Goal: Task Accomplishment & Management: Use online tool/utility

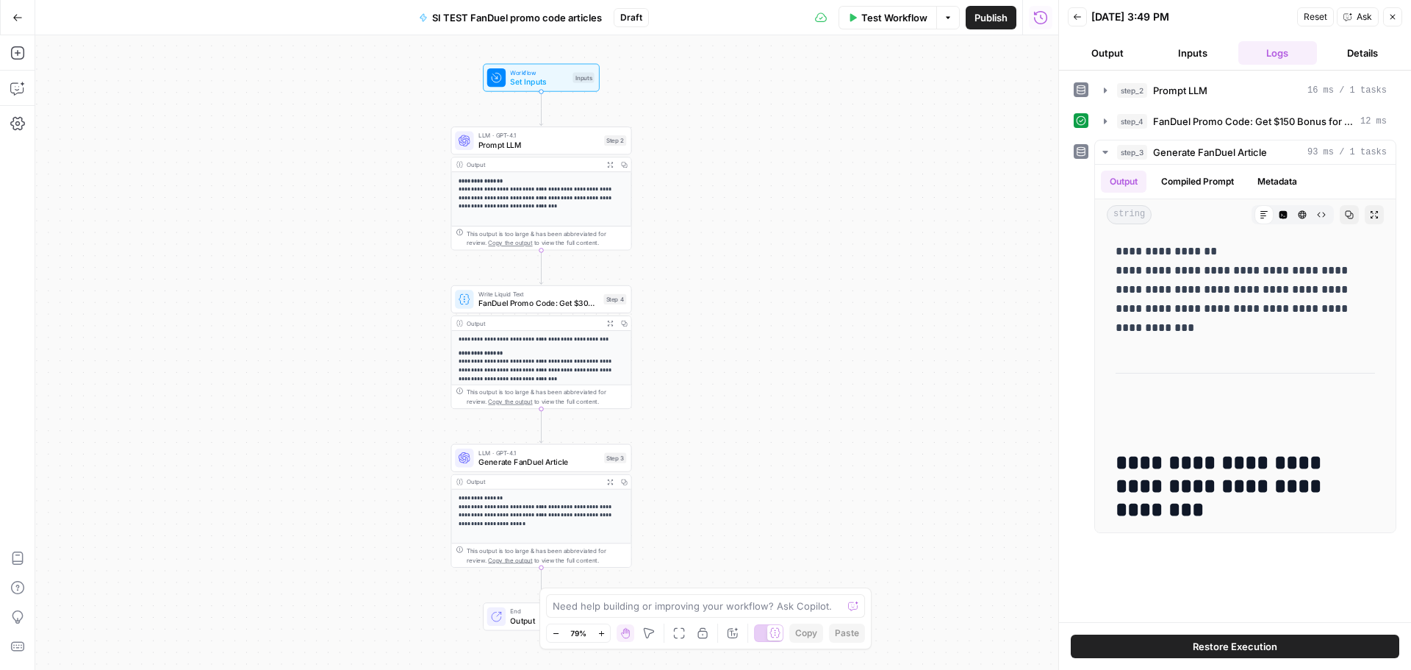
click at [20, 15] on icon "button" at bounding box center [17, 17] width 10 height 10
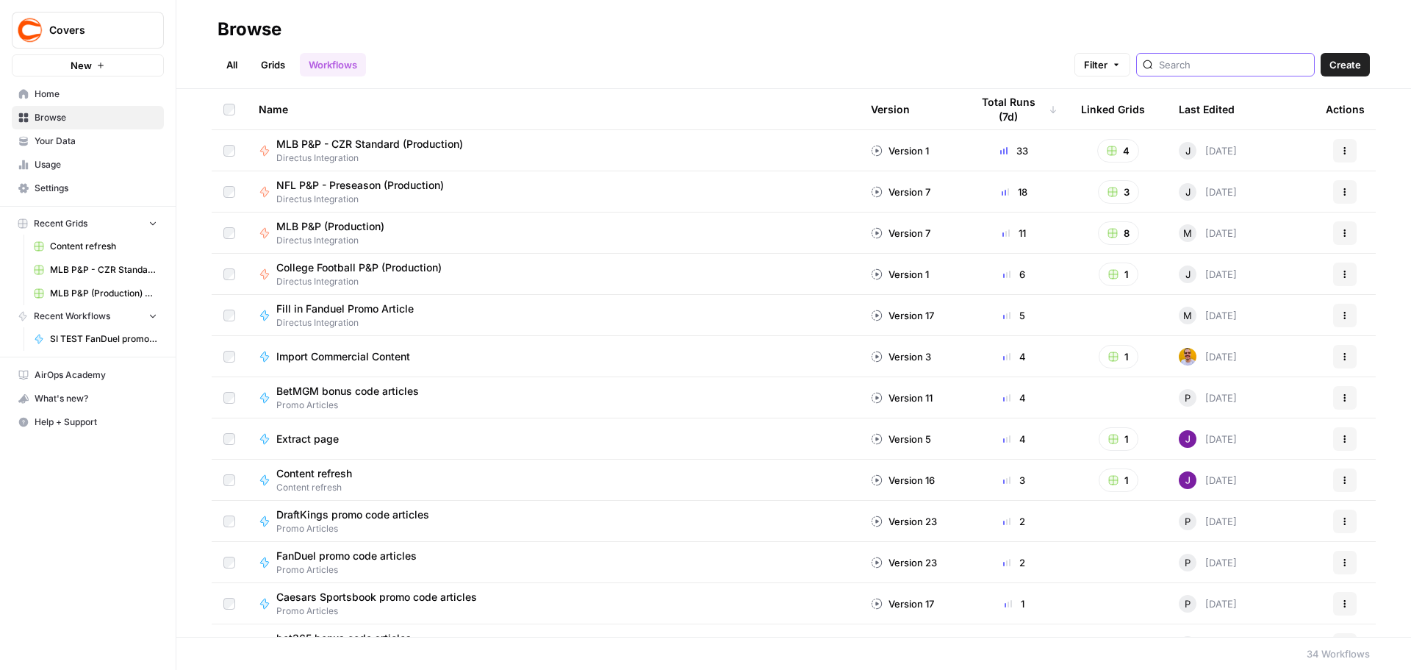
click at [1189, 65] on input "search" at bounding box center [1233, 64] width 149 height 15
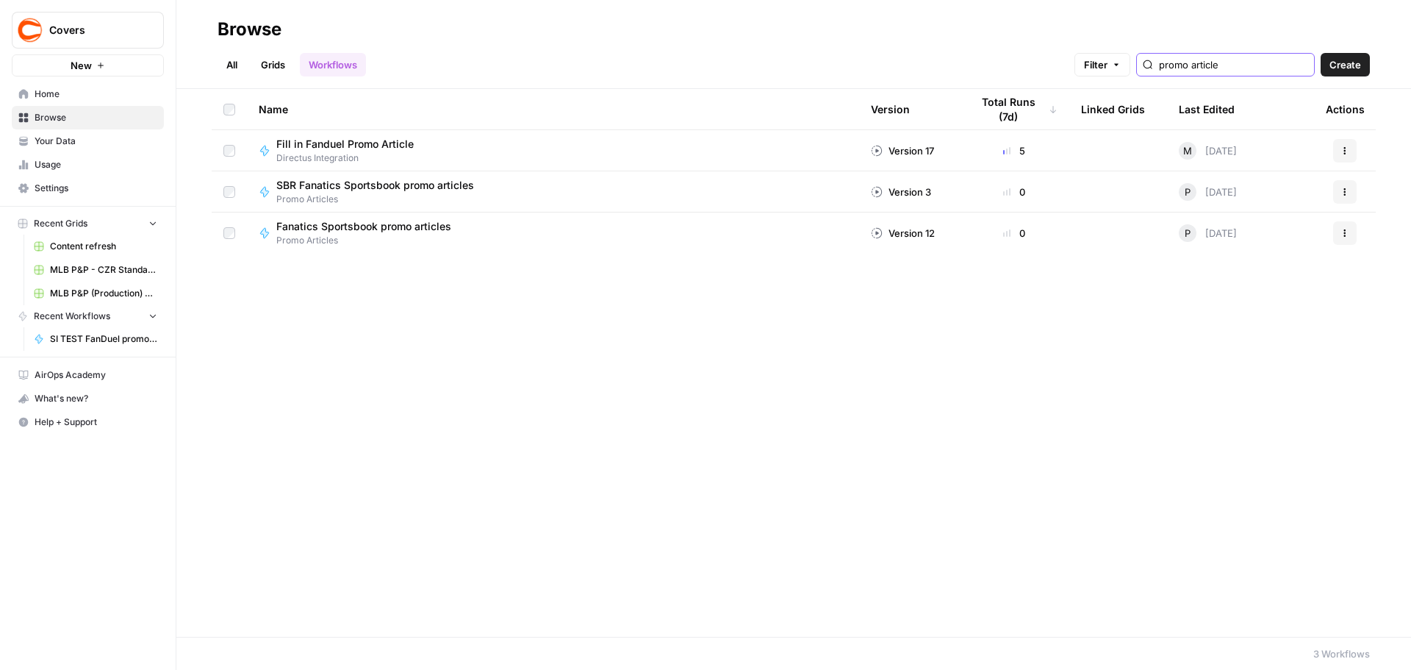
type input "promo article"
click at [228, 55] on link "All" at bounding box center [232, 65] width 29 height 24
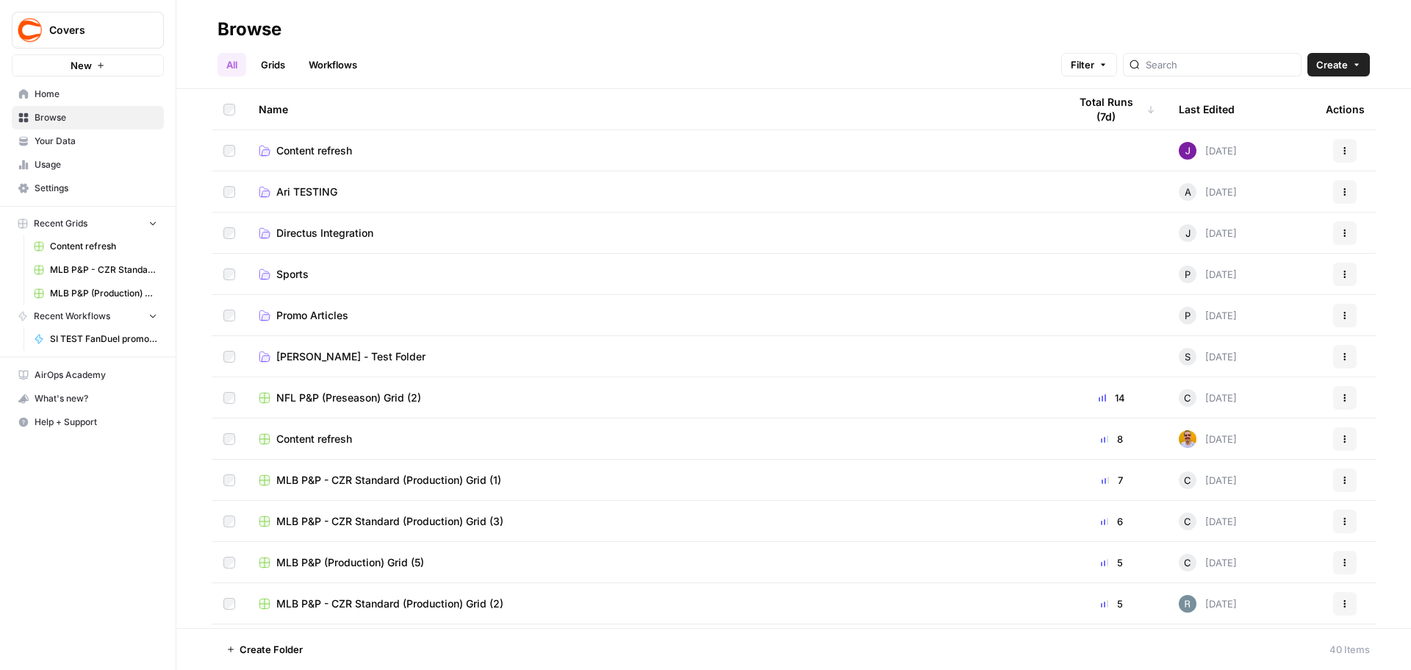
click at [331, 315] on span "Promo Articles" at bounding box center [312, 315] width 72 height 15
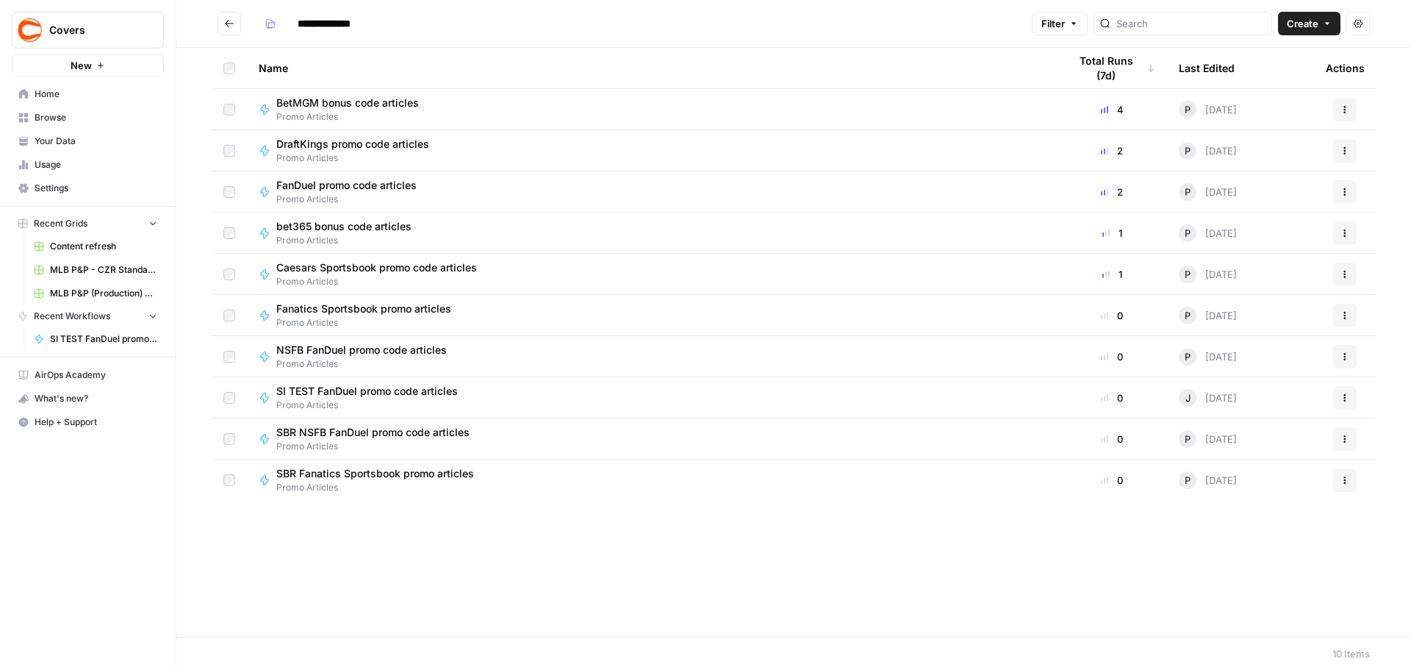
click at [1341, 151] on icon "button" at bounding box center [1345, 150] width 9 height 9
click at [1263, 281] on span "Duplicate" at bounding box center [1280, 280] width 118 height 15
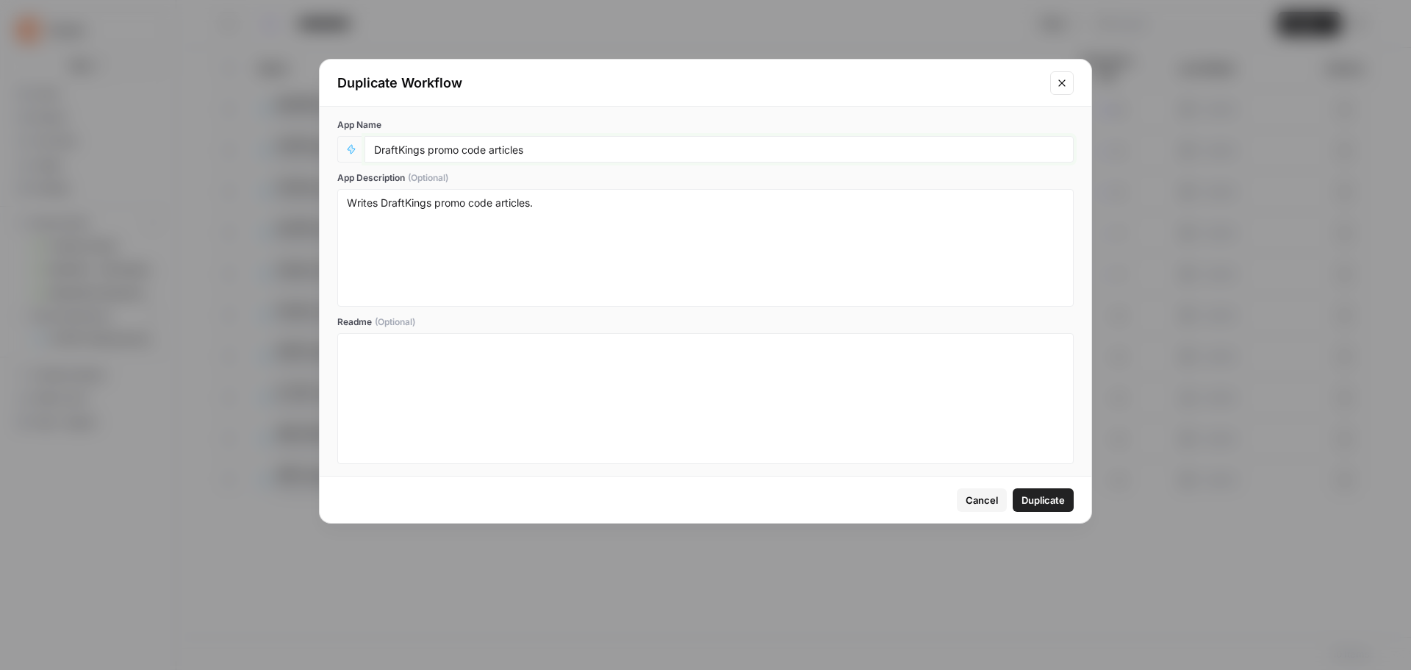
click at [376, 151] on input "DraftKings promo code articles" at bounding box center [719, 149] width 690 height 13
click at [1061, 95] on div "Duplicate Workflow" at bounding box center [706, 83] width 772 height 47
click at [1063, 90] on button "Close modal" at bounding box center [1062, 83] width 24 height 24
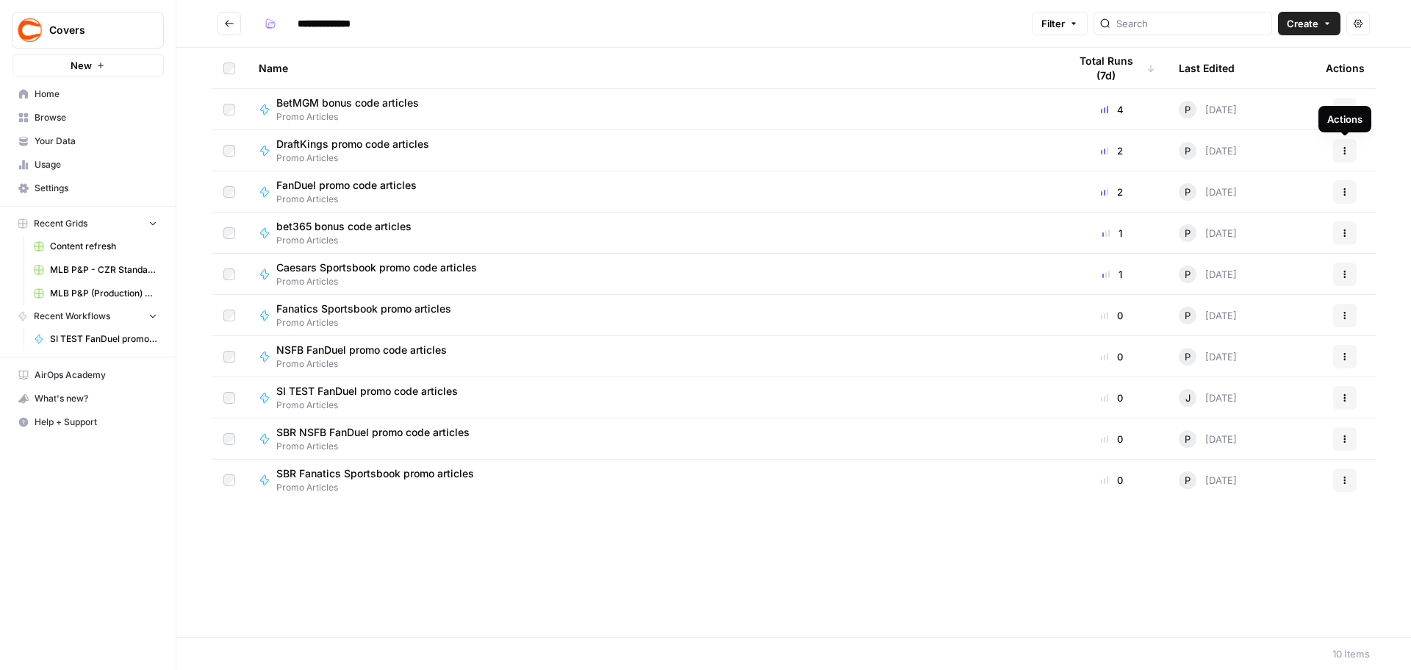
click at [1349, 147] on icon "button" at bounding box center [1345, 150] width 9 height 9
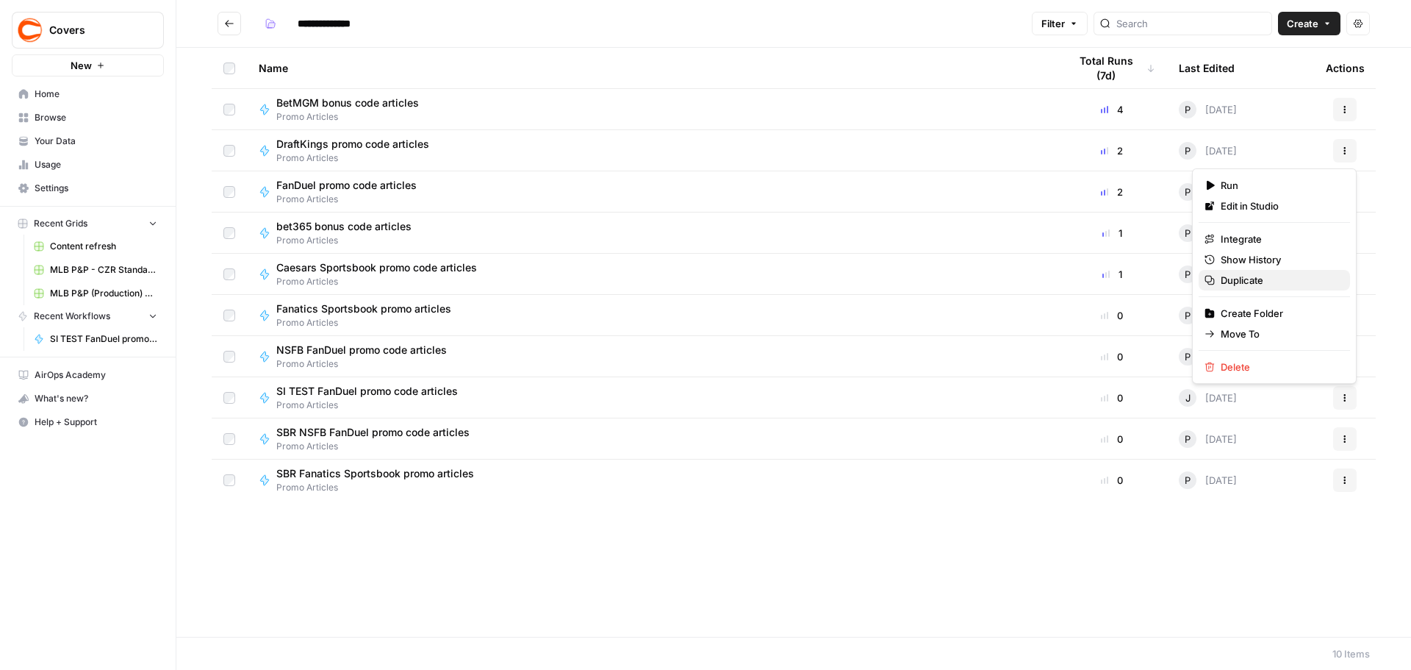
click at [1249, 285] on span "Duplicate" at bounding box center [1280, 280] width 118 height 15
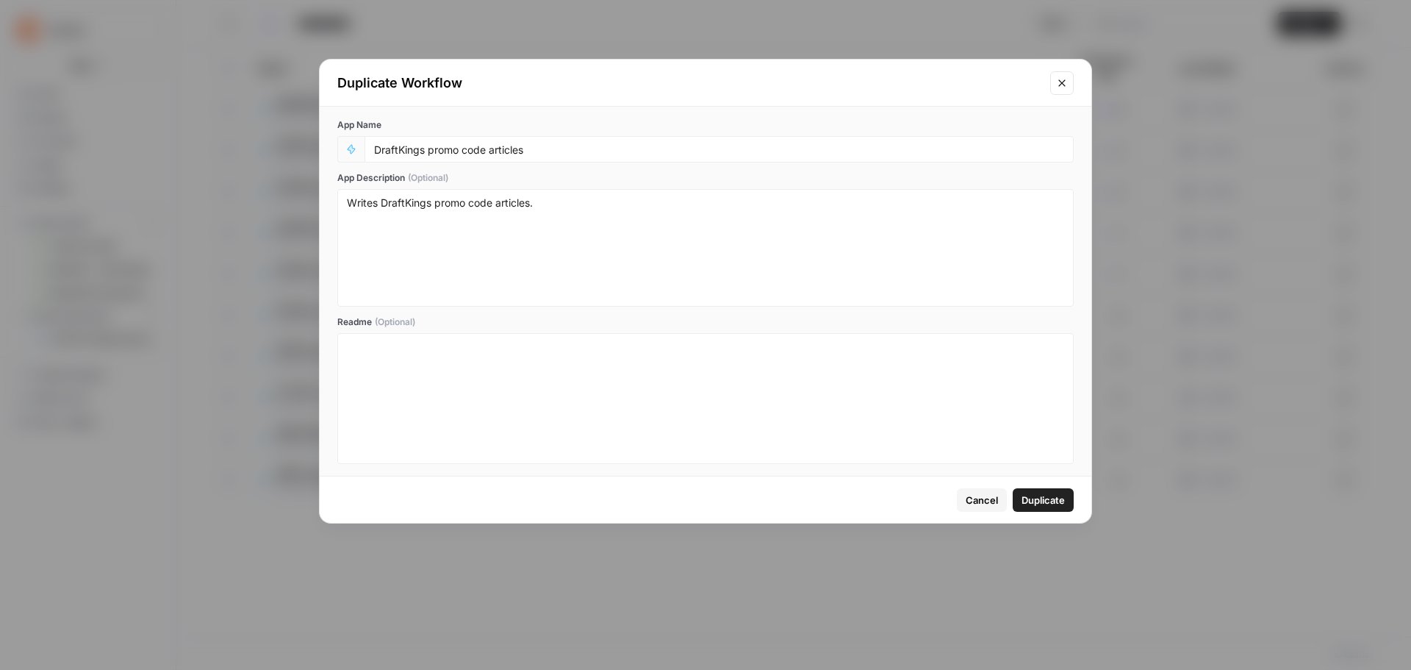
click at [373, 151] on div "DraftKings promo code articles" at bounding box center [719, 149] width 709 height 26
click at [376, 151] on input "DraftKings promo code articles" at bounding box center [719, 149] width 690 height 13
type input "SI TEST - DraftKings promo code articles"
click at [1043, 498] on span "Duplicate" at bounding box center [1043, 499] width 43 height 15
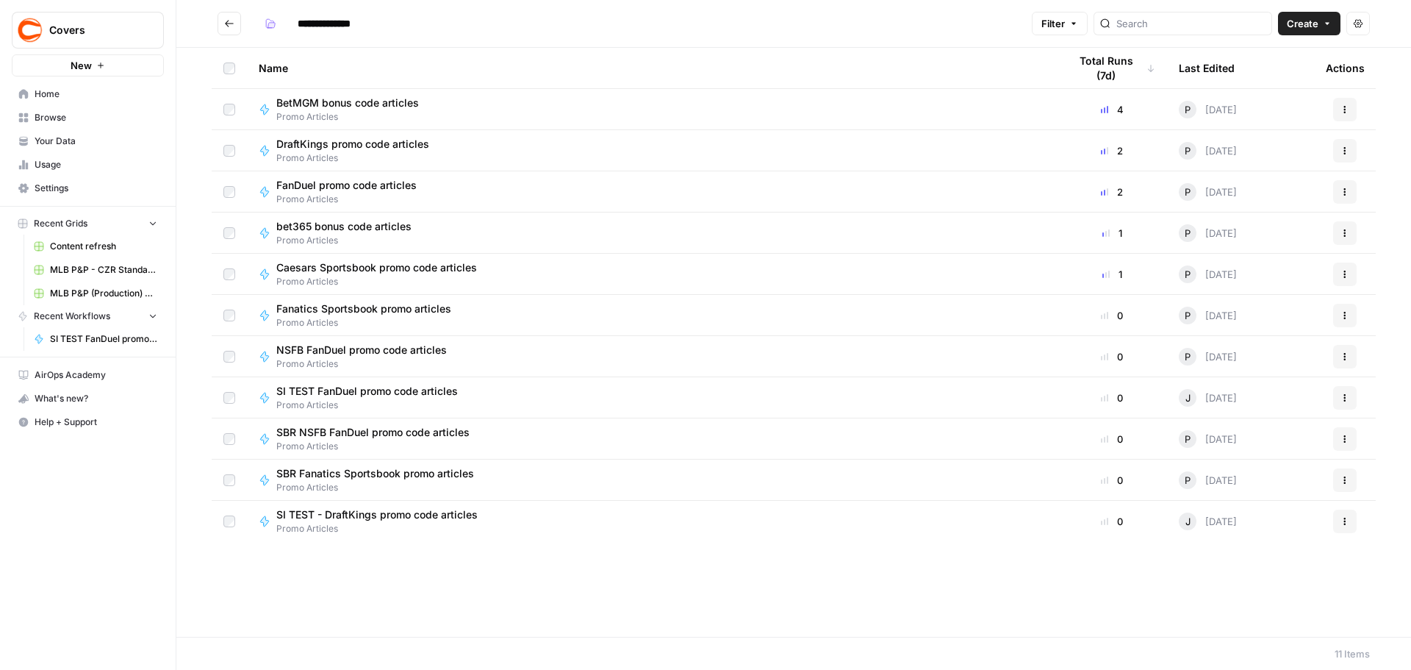
click at [351, 517] on span "SI TEST - DraftKings promo code articles" at bounding box center [376, 514] width 201 height 15
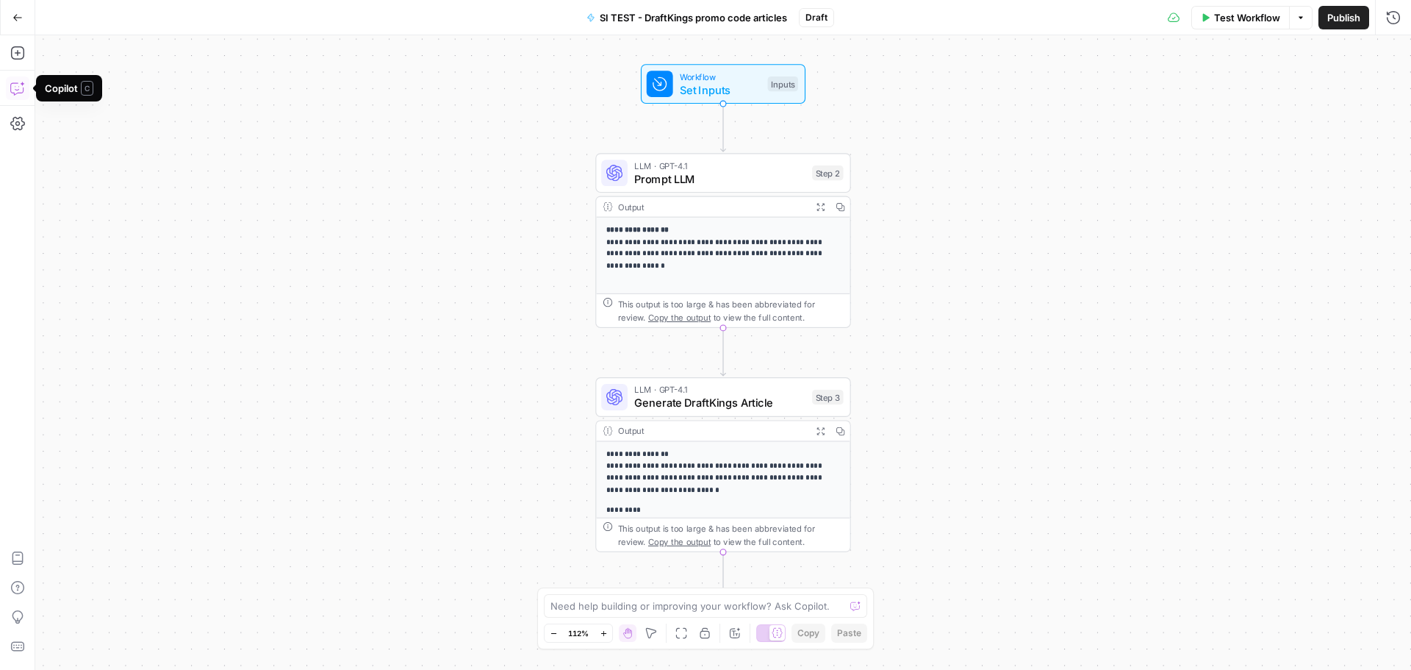
click at [14, 96] on button "Copilot" at bounding box center [18, 88] width 24 height 24
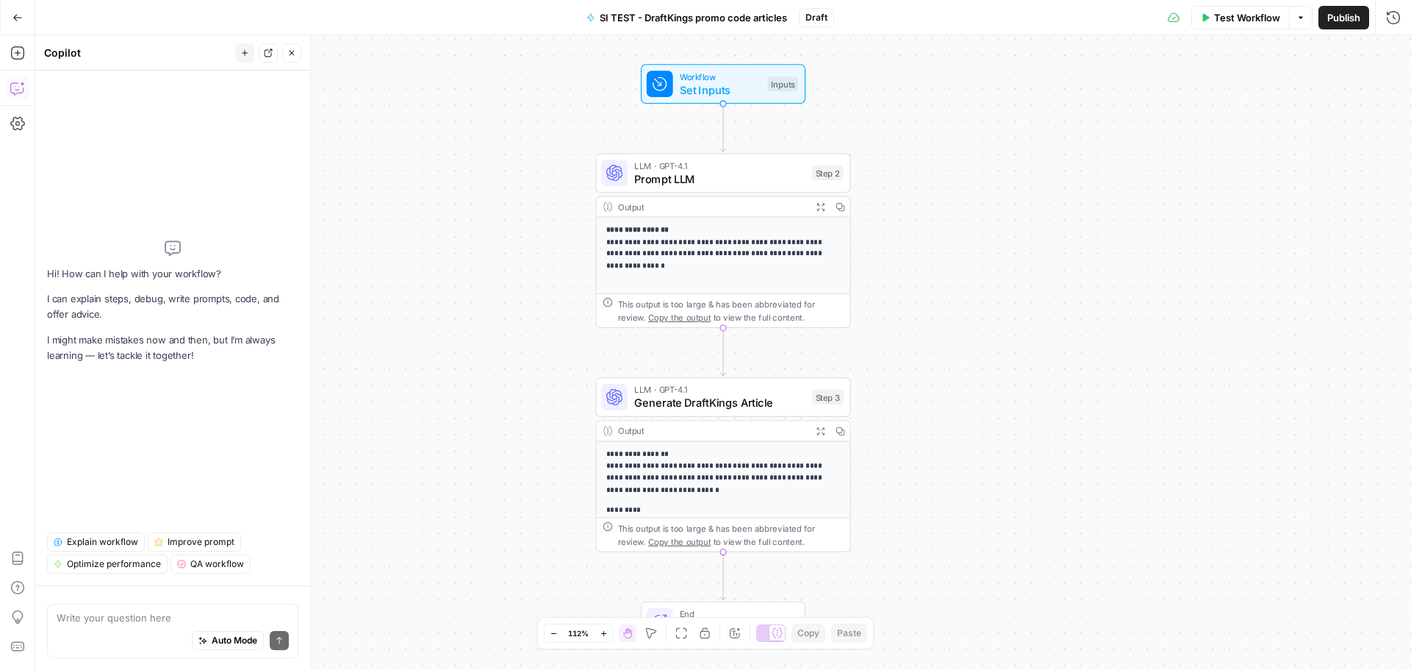
click at [161, 609] on div "Write your question here Auto Mode Send" at bounding box center [172, 630] width 251 height 54
click at [246, 624] on textarea "These articles are no longer for Covers." at bounding box center [173, 617] width 232 height 15
click at [268, 617] on textarea "These articles are no longer for [DOMAIN_NAME]" at bounding box center [173, 617] width 232 height 15
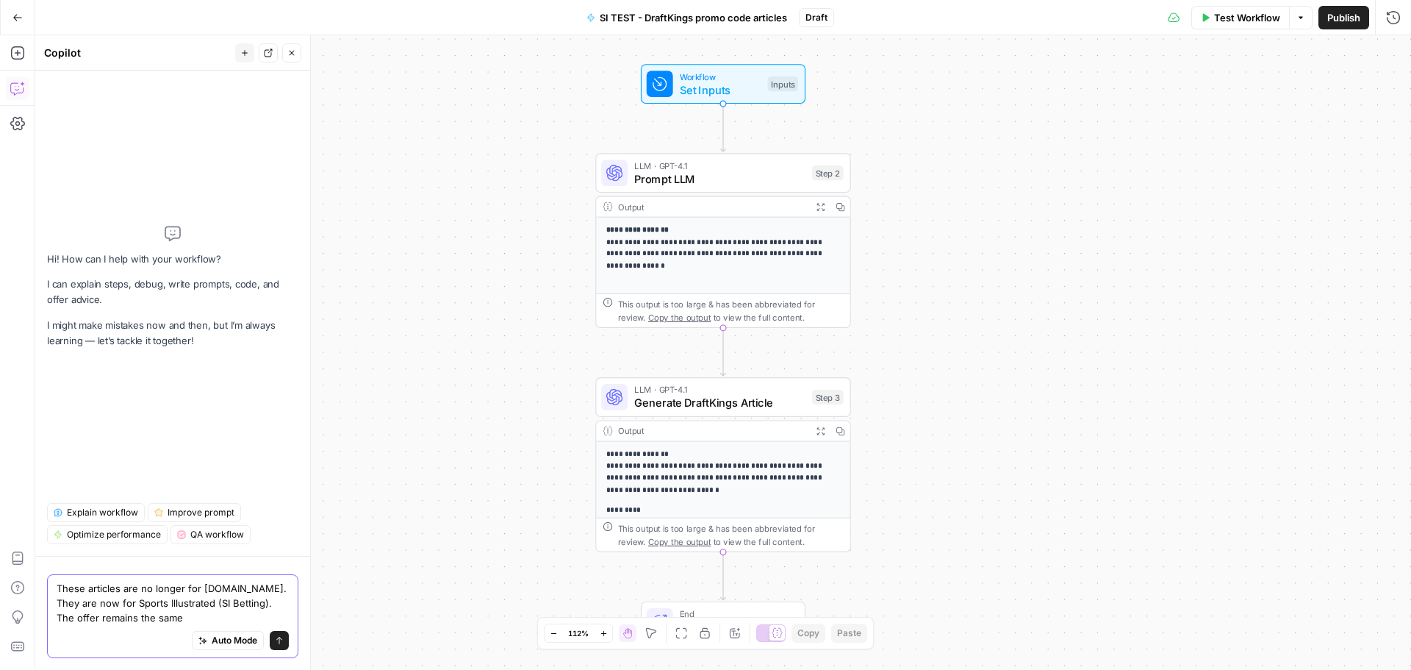
click at [212, 617] on textarea "These articles are no longer for [DOMAIN_NAME]. They are now for Sports Illustr…" at bounding box center [173, 603] width 232 height 44
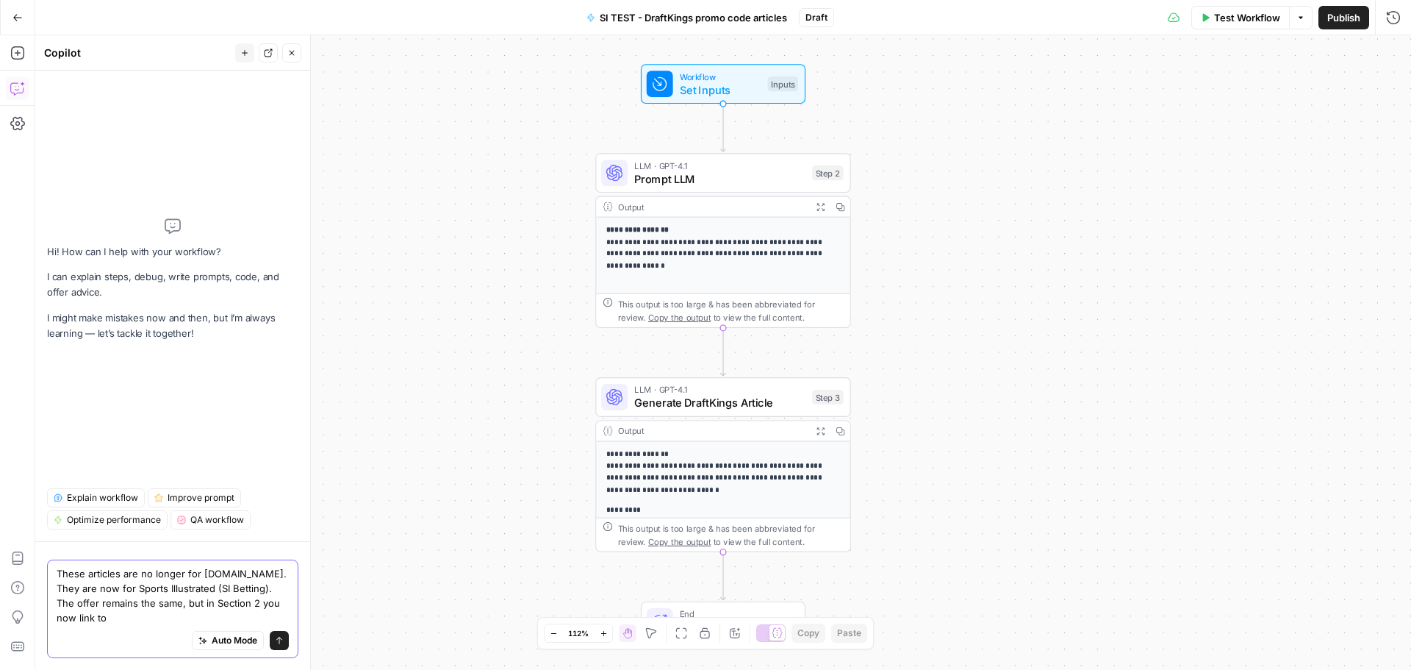
paste textarea "[URL][DOMAIN_NAME]"
drag, startPoint x: 162, startPoint y: 585, endPoint x: 177, endPoint y: 585, distance: 15.4
click at [162, 585] on textarea "These articles are no longer for [DOMAIN_NAME]. They are now for Sports Illustr…" at bounding box center [173, 595] width 232 height 59
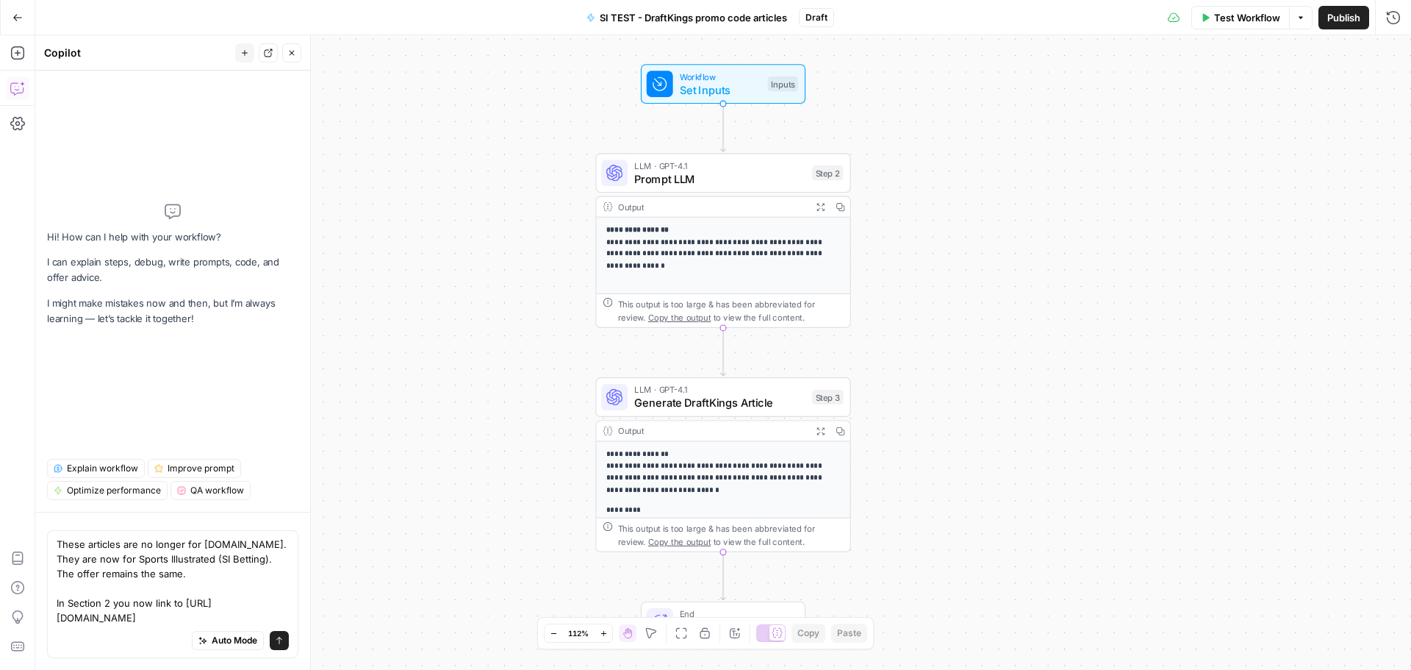
click at [91, 636] on div "Auto Mode Send" at bounding box center [173, 641] width 232 height 32
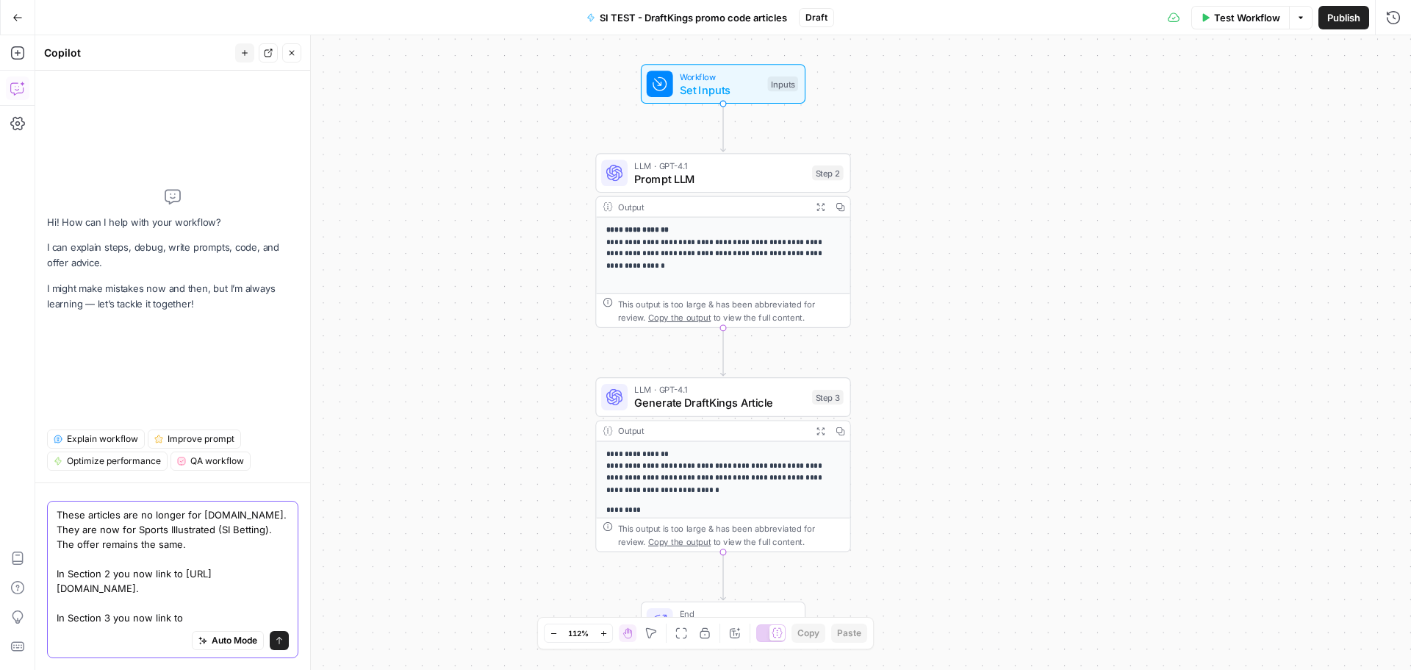
click at [251, 616] on textarea "These articles are no longer for [DOMAIN_NAME]. They are now for Sports Illustr…" at bounding box center [173, 566] width 232 height 118
paste textarea "[URL][DOMAIN_NAME]"
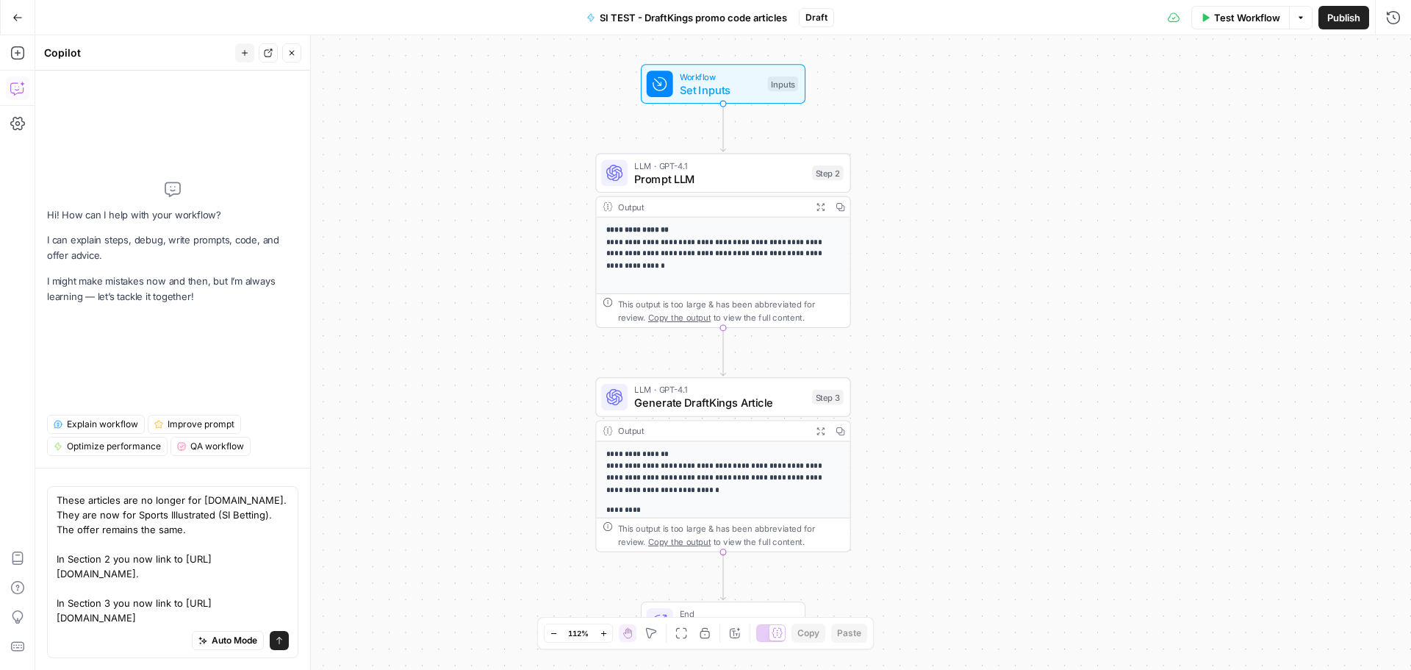
click at [265, 625] on div "Auto Mode Send" at bounding box center [173, 641] width 232 height 32
click at [123, 620] on textarea "These articles are no longer for [DOMAIN_NAME]. They are now for Sports Illustr…" at bounding box center [173, 558] width 232 height 132
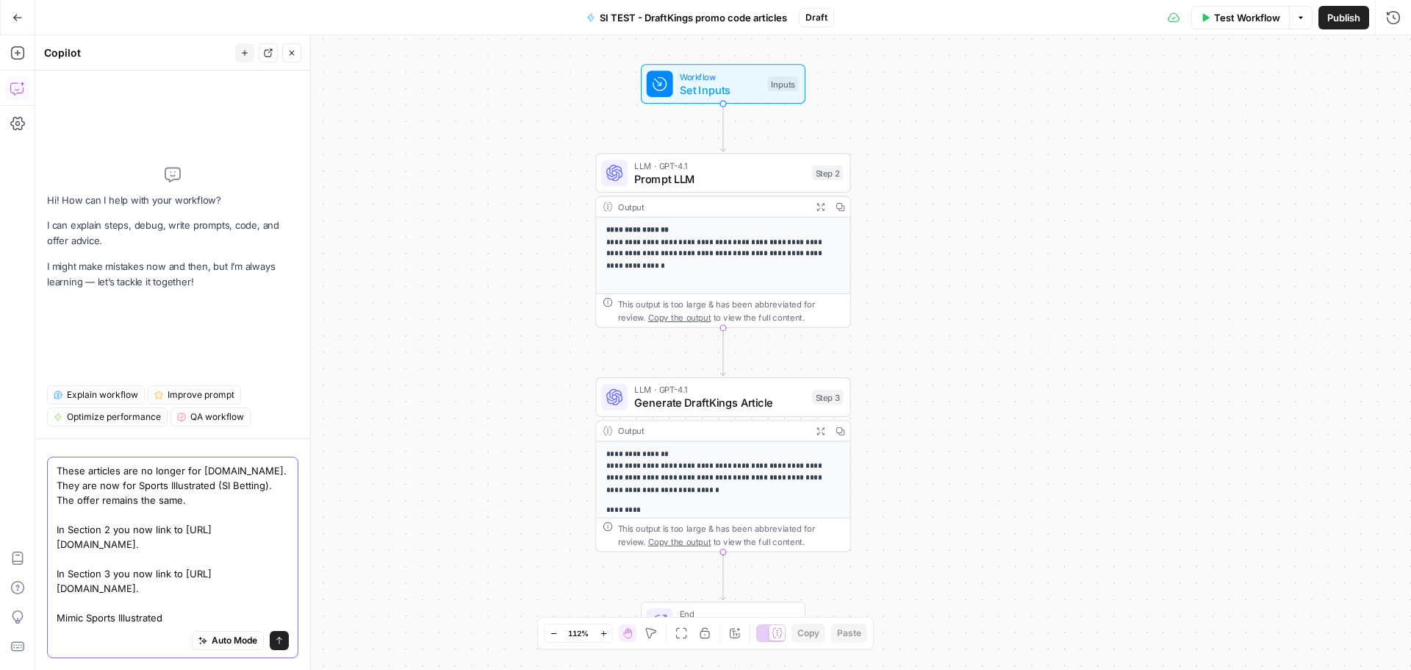
click at [220, 611] on textarea "These articles are no longer for [DOMAIN_NAME]. They are now for Sports Illustr…" at bounding box center [173, 544] width 232 height 162
click at [236, 616] on textarea "These articles are no longer for [DOMAIN_NAME]. They are now for Sports Illustr…" at bounding box center [173, 544] width 232 height 162
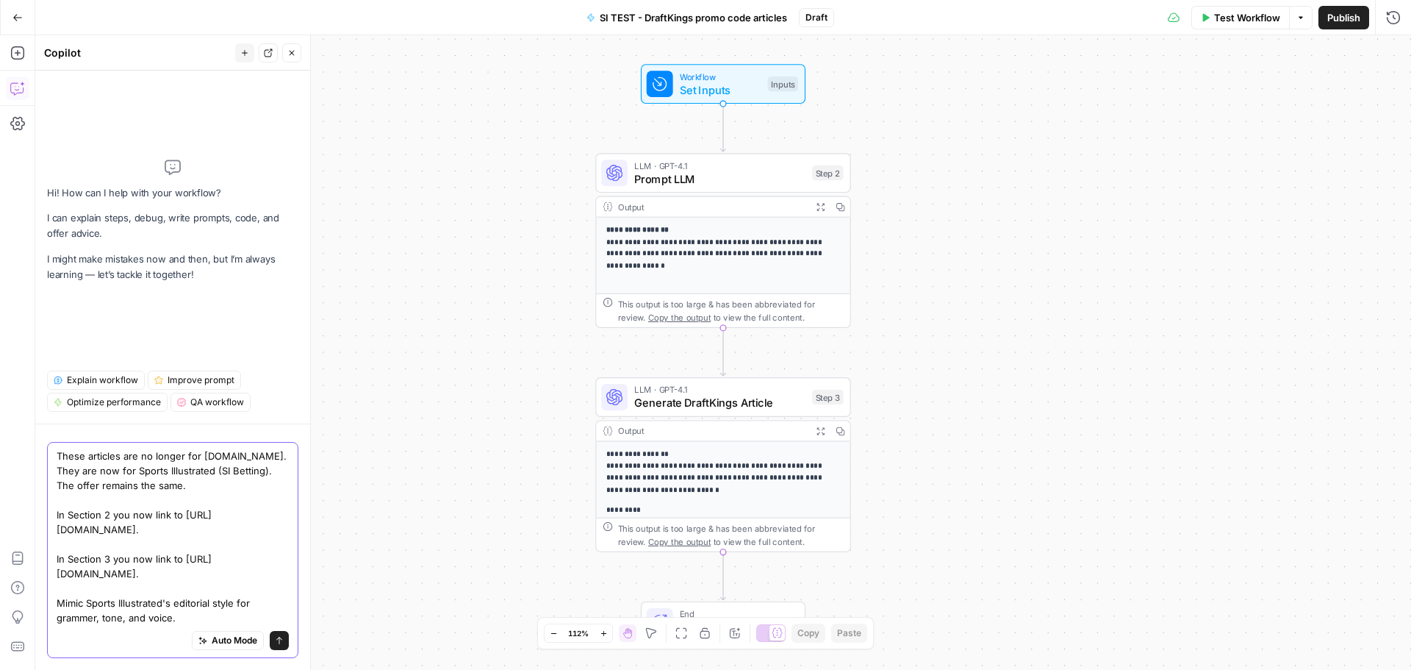
click at [92, 616] on textarea "These articles are no longer for [DOMAIN_NAME]. They are now for Sports Illustr…" at bounding box center [173, 536] width 232 height 176
click at [215, 611] on textarea "These articles are no longer for [DOMAIN_NAME]. They are now for Sports Illustr…" at bounding box center [173, 536] width 232 height 176
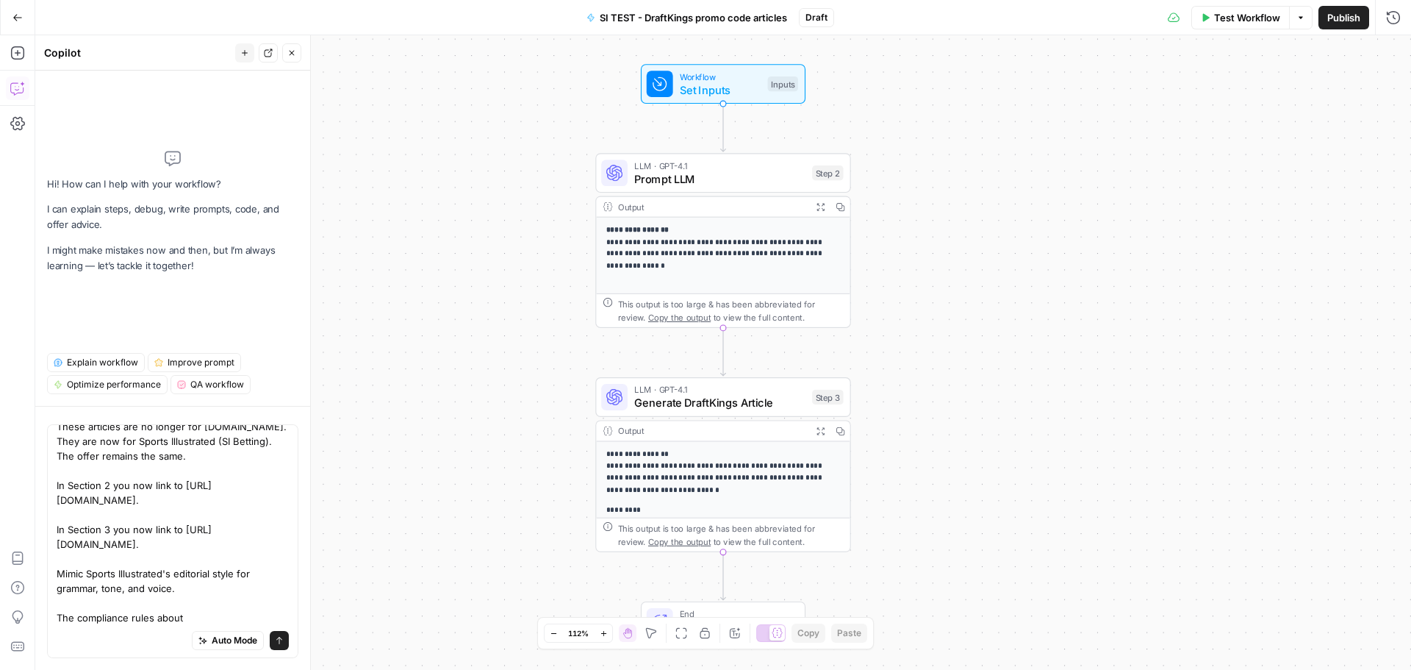
scroll to position [26, 0]
click at [210, 619] on textarea "These articles are no longer for [DOMAIN_NAME]. They are now for Sports Illustr…" at bounding box center [173, 522] width 232 height 206
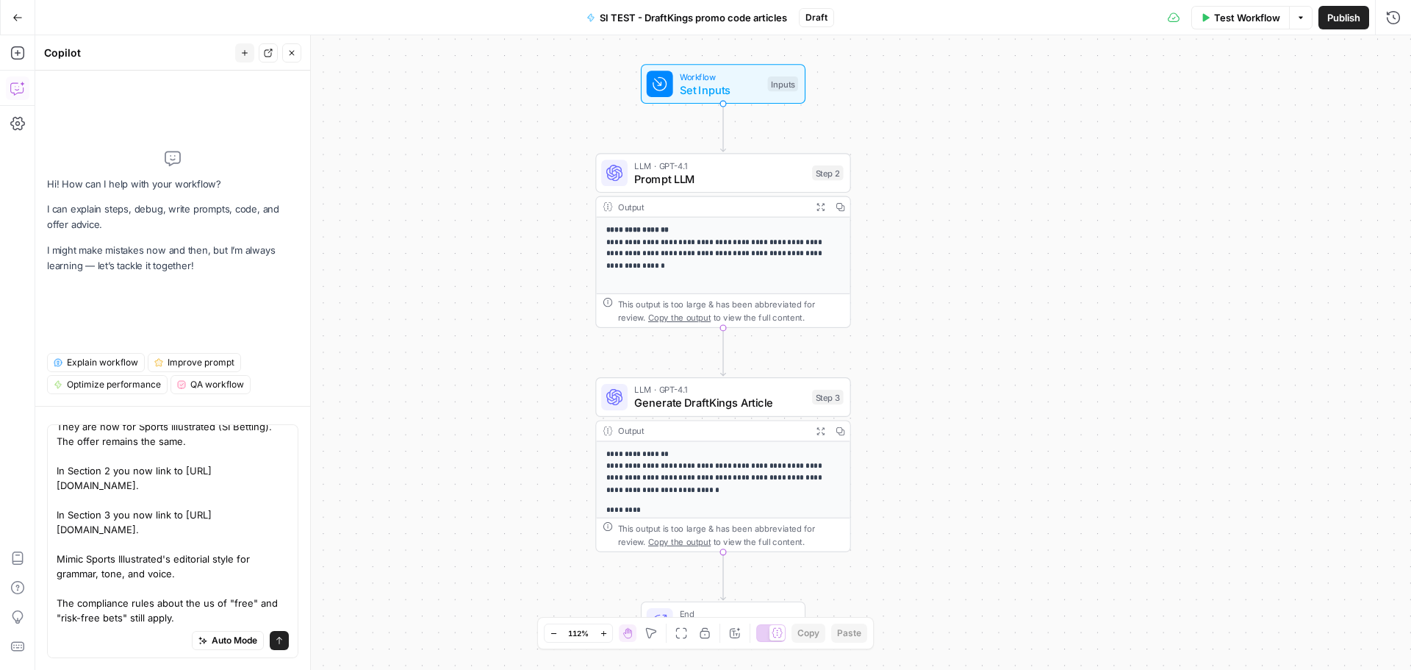
scroll to position [0, 0]
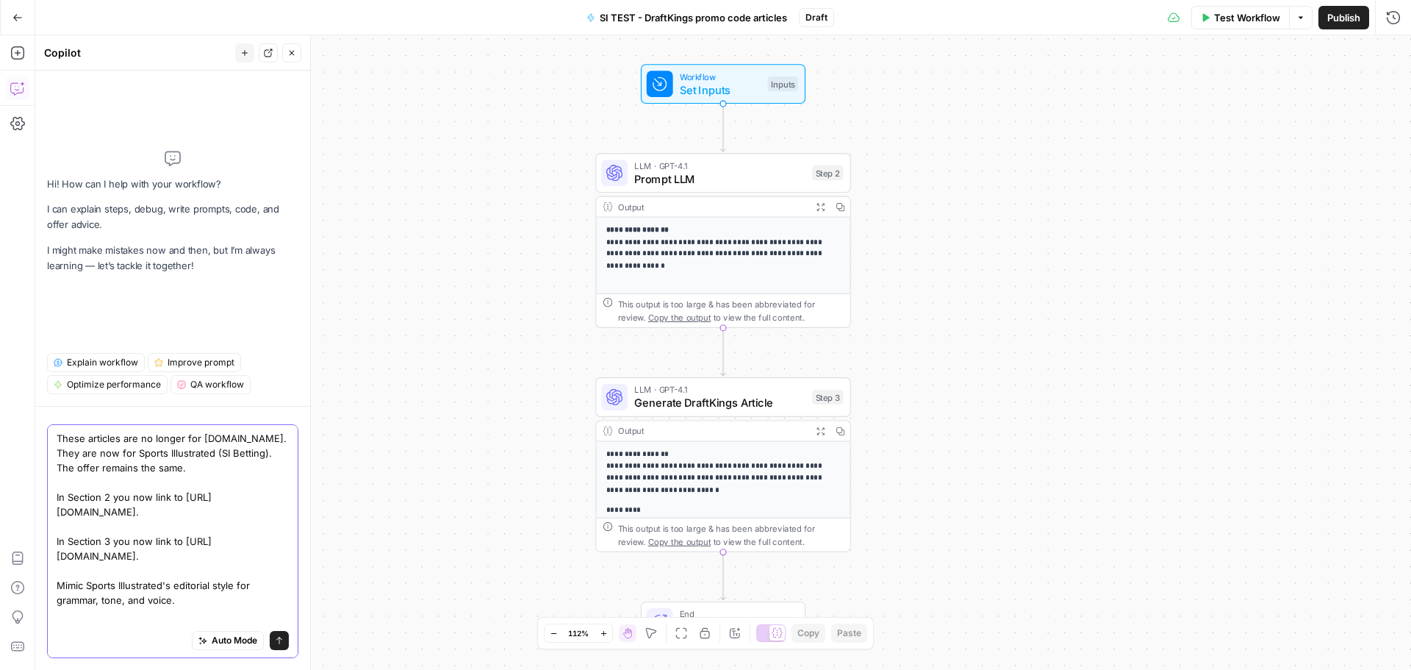
click at [201, 615] on textarea "These articles are no longer for [DOMAIN_NAME]. They are now for Sports Illustr…" at bounding box center [173, 541] width 232 height 220
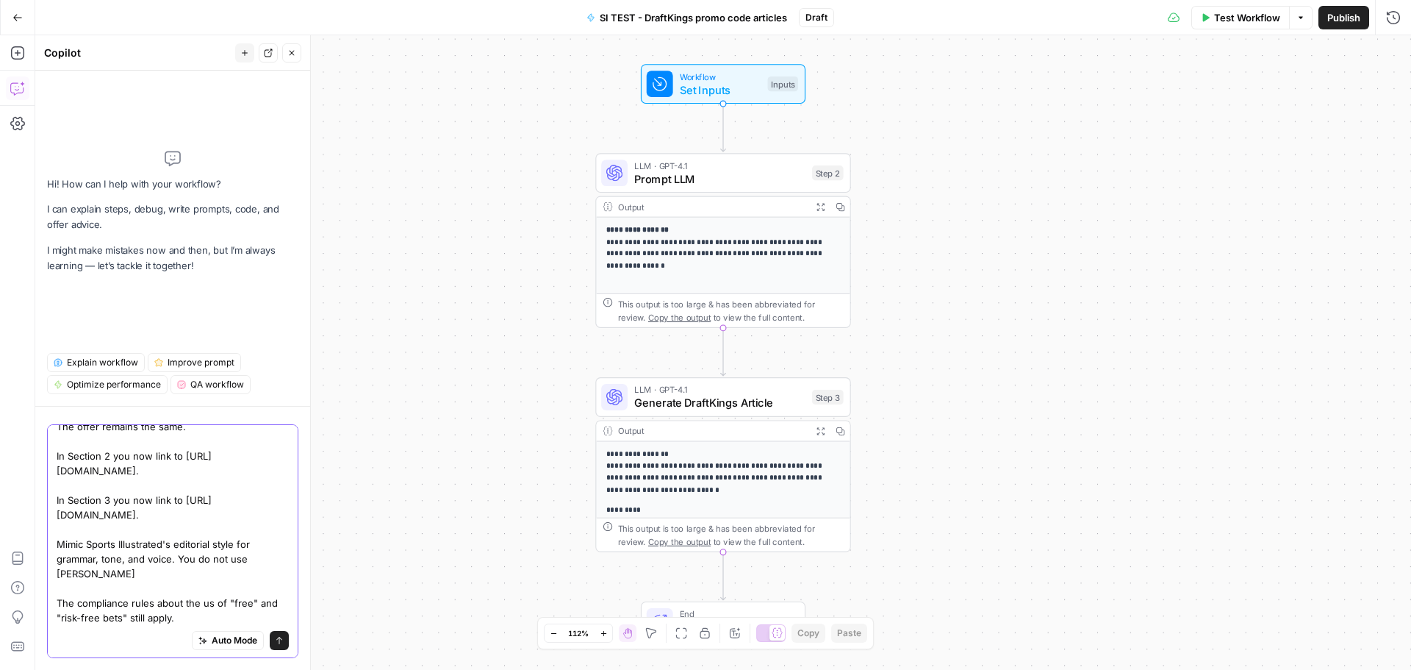
scroll to position [56, 0]
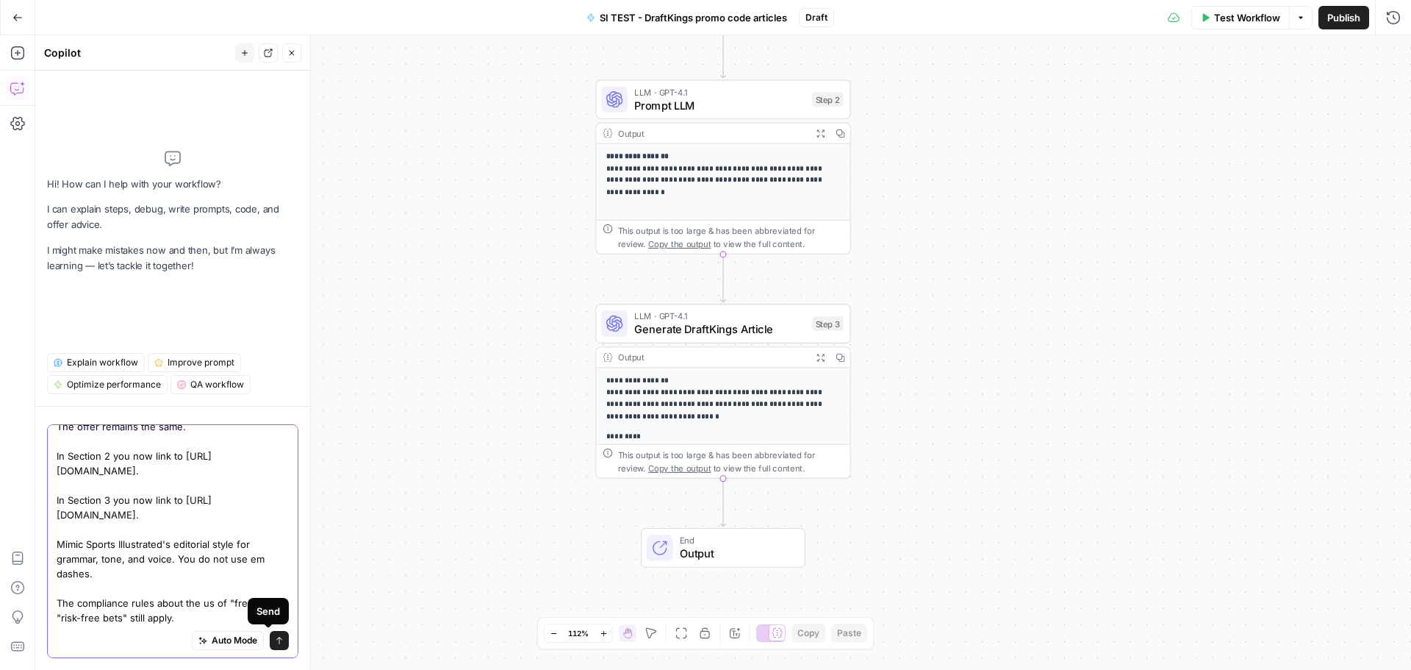
type textarea "These articles are no longer for [DOMAIN_NAME]. They are now for Sports Illustr…"
click at [274, 639] on button "Send" at bounding box center [279, 640] width 19 height 19
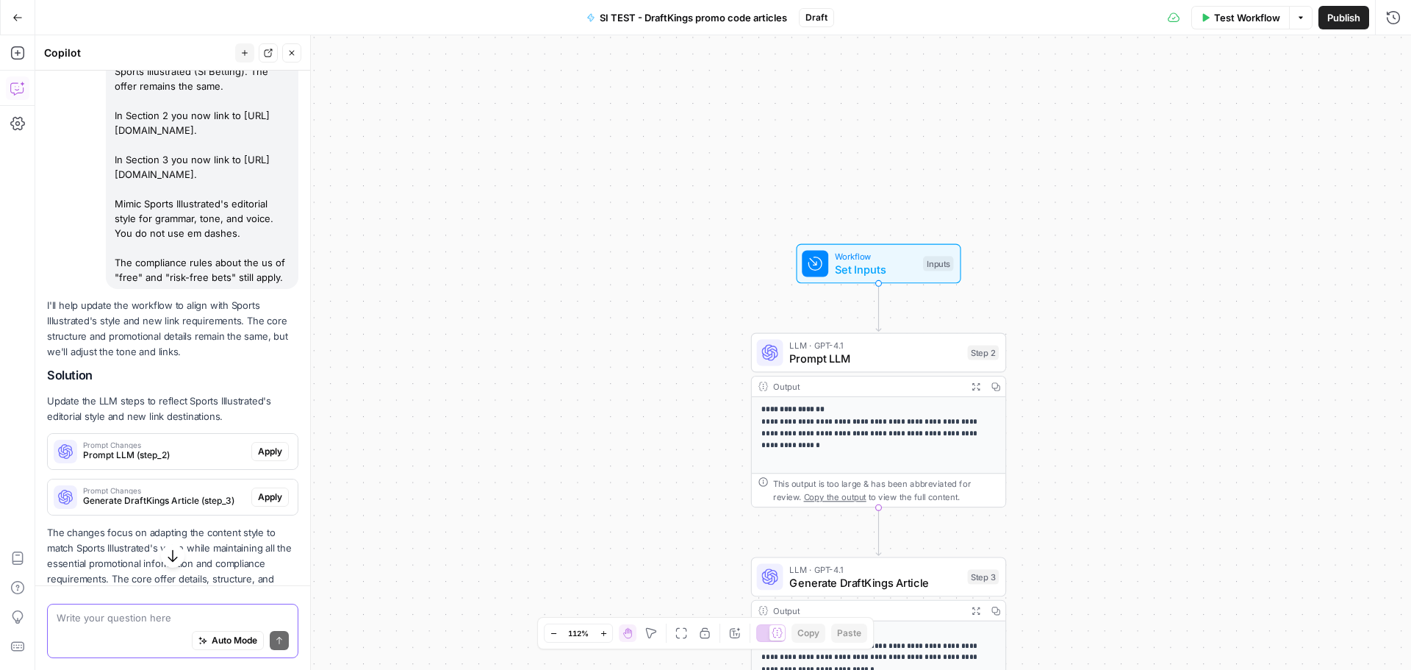
scroll to position [226, 0]
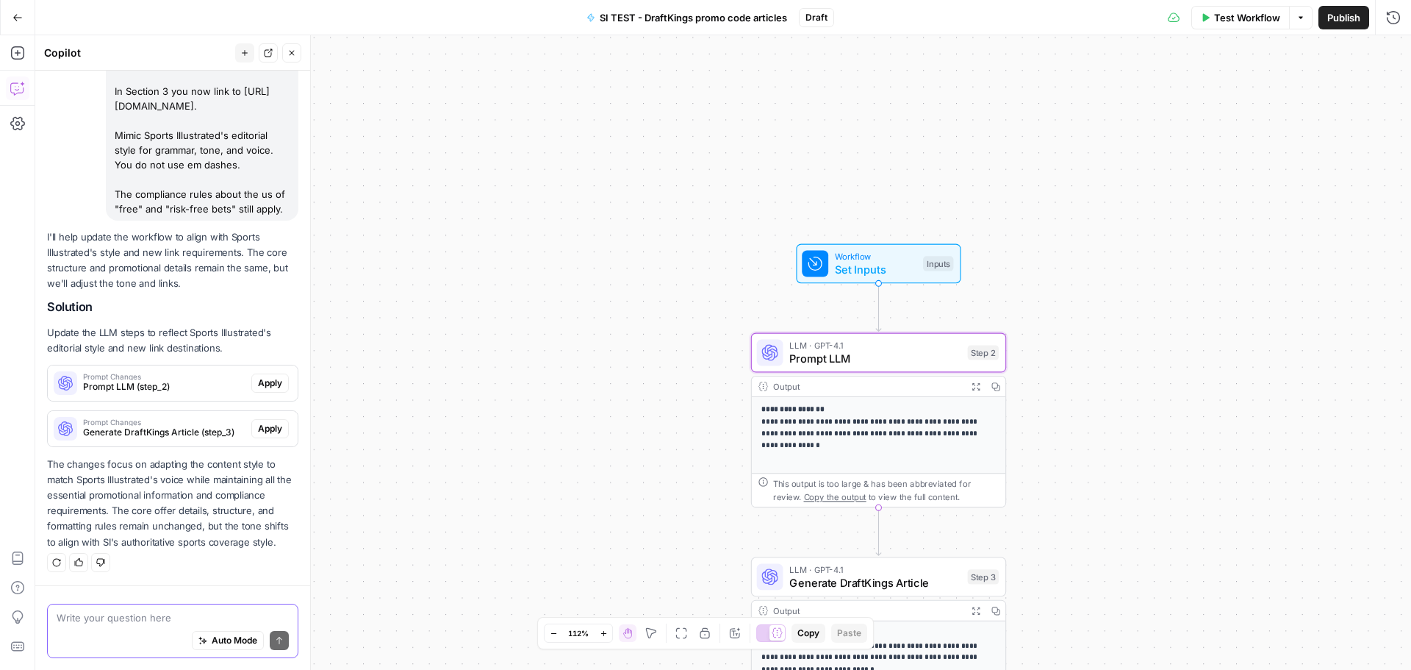
click at [263, 384] on span "Apply" at bounding box center [270, 382] width 24 height 13
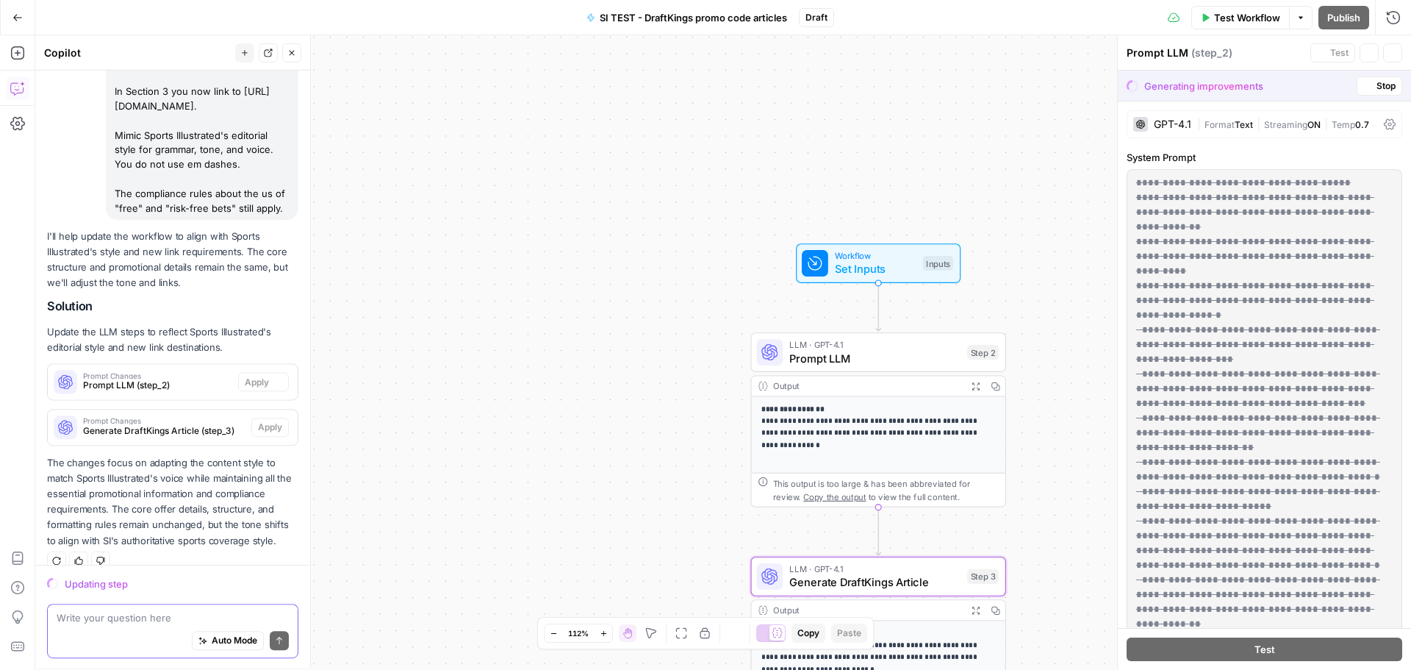
click at [259, 425] on div "Prompt Changes Generate DraftKings Article (step_3) Apply" at bounding box center [173, 426] width 250 height 35
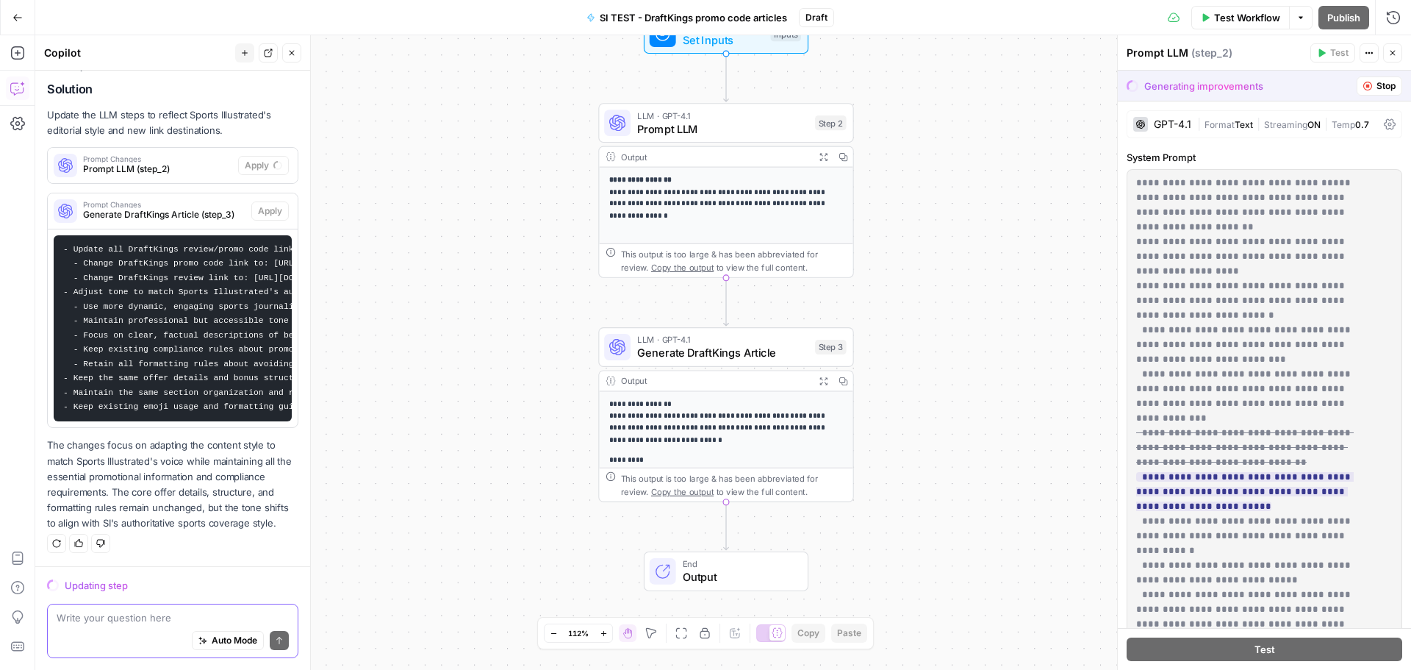
scroll to position [436, 0]
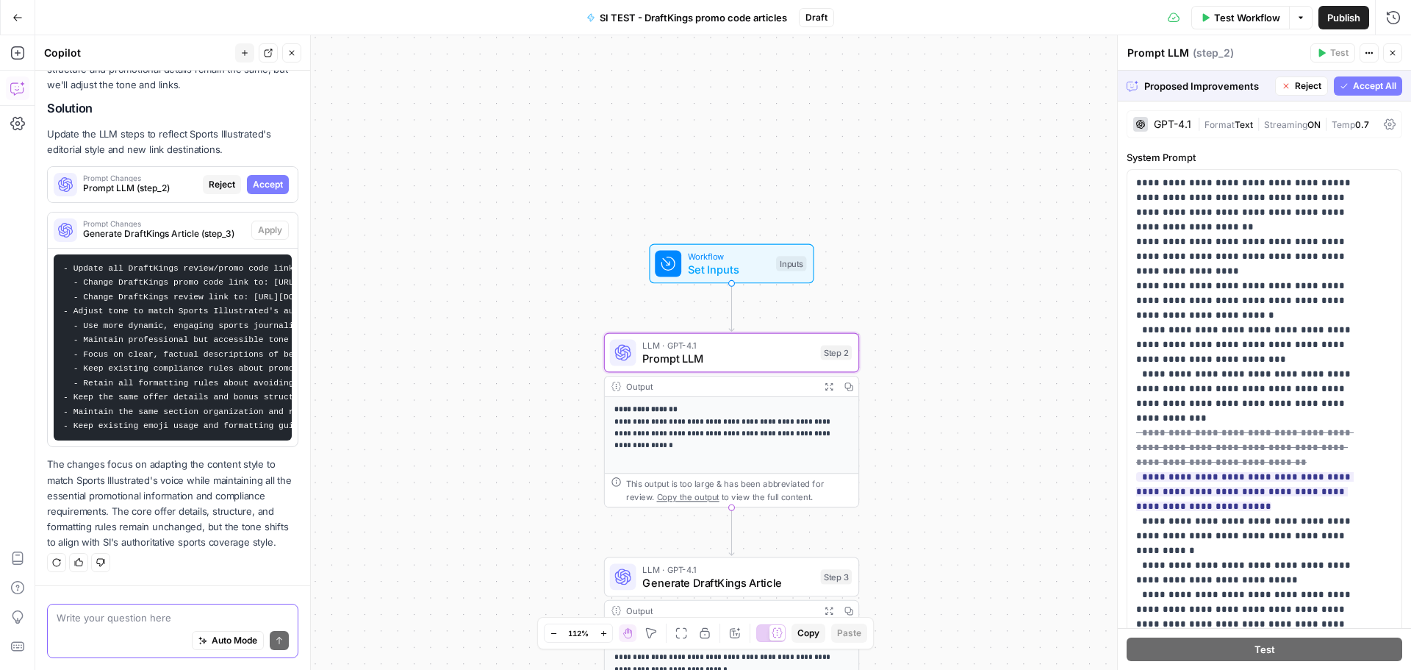
click at [253, 178] on span "Accept" at bounding box center [268, 184] width 30 height 13
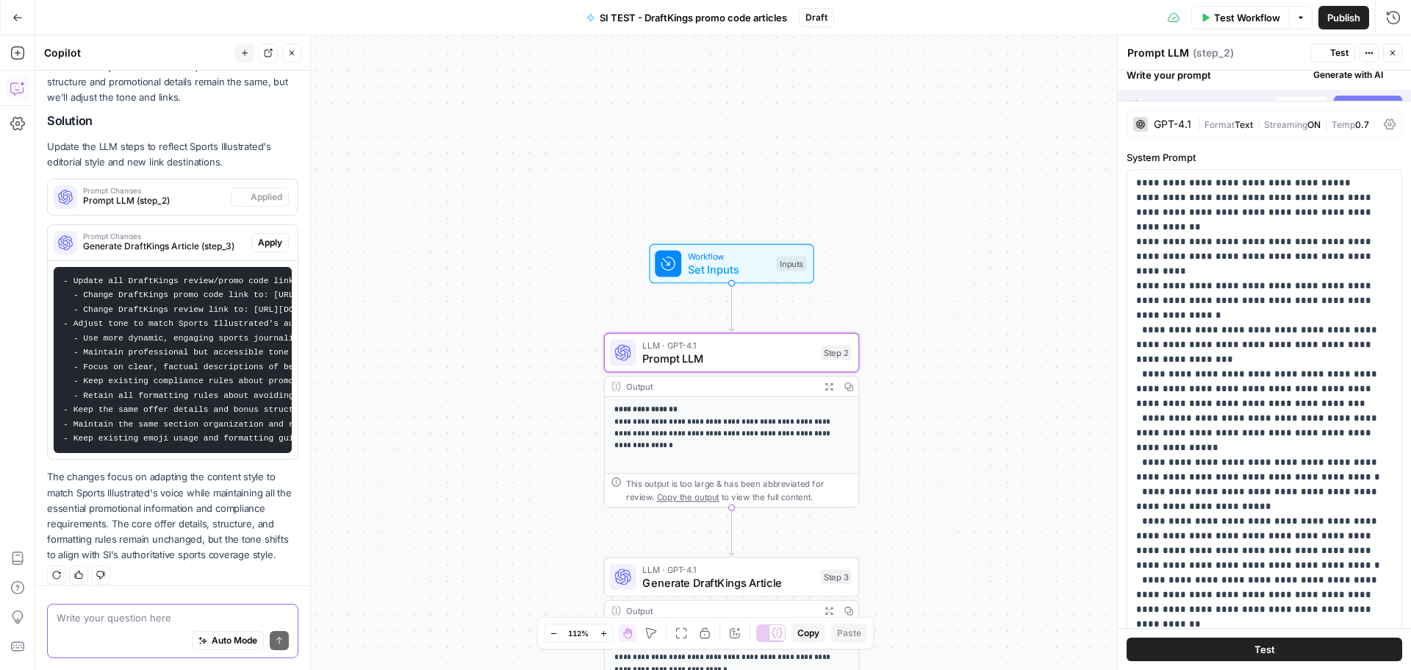
scroll to position [459, 0]
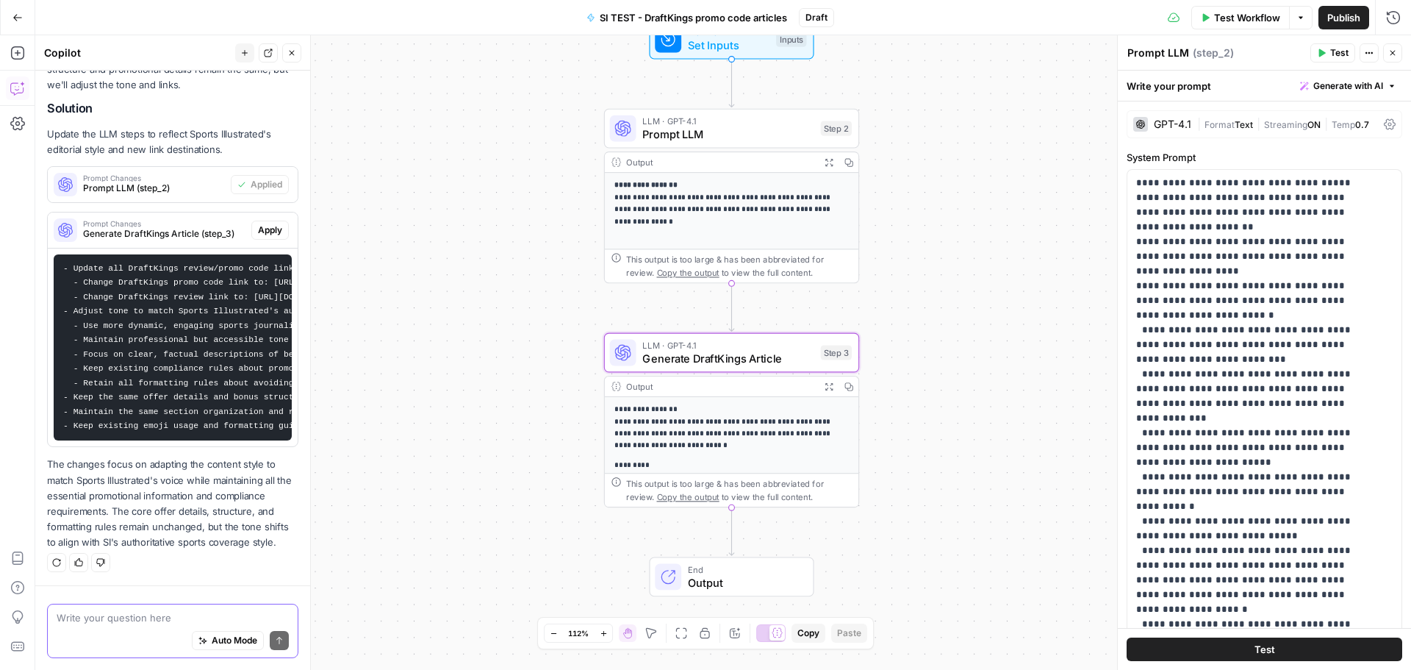
click at [268, 223] on span "Apply" at bounding box center [270, 229] width 24 height 13
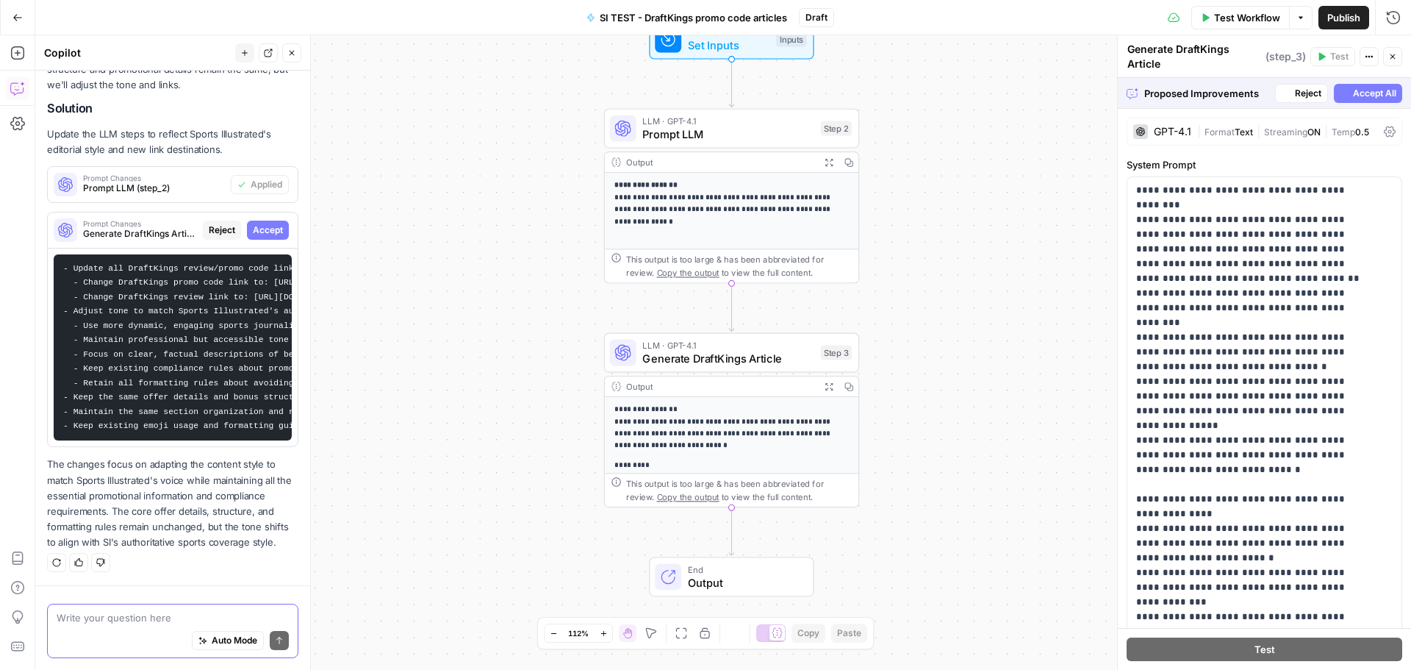
scroll to position [436, 0]
click at [262, 223] on span "Accept" at bounding box center [268, 229] width 30 height 13
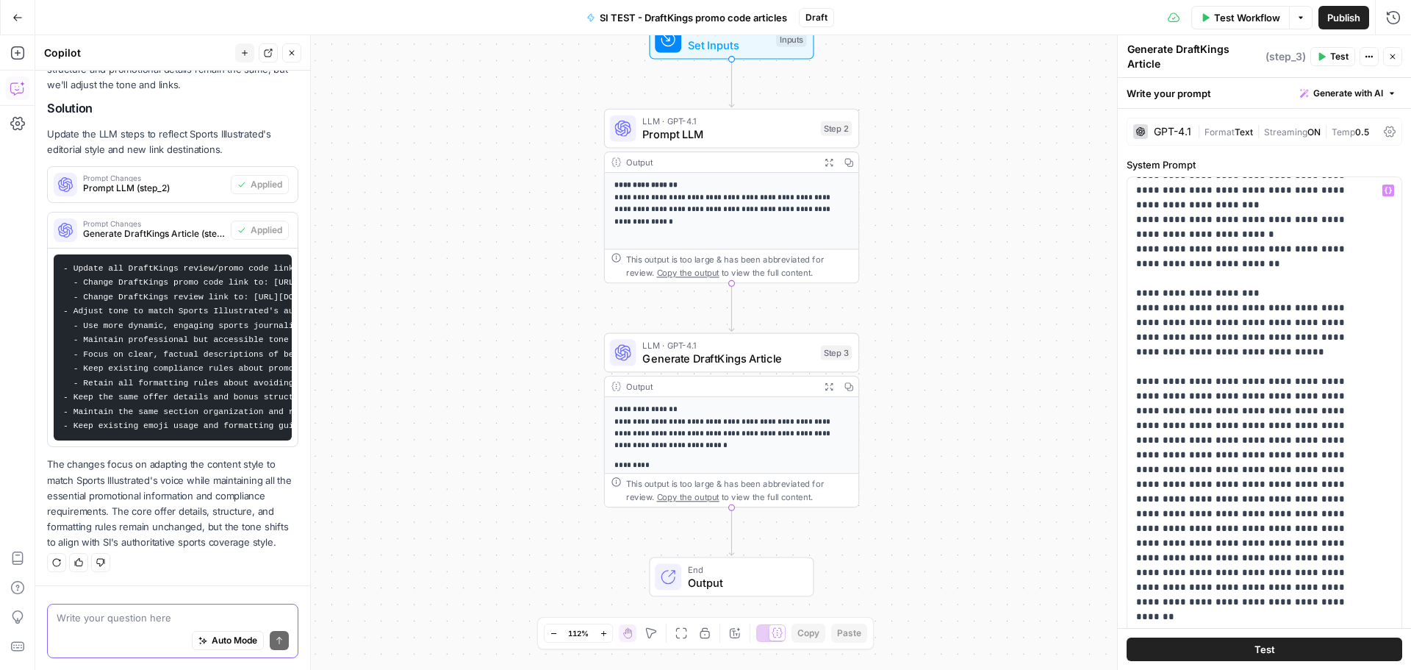
scroll to position [459, 0]
click at [1270, 650] on button "Test" at bounding box center [1265, 649] width 276 height 24
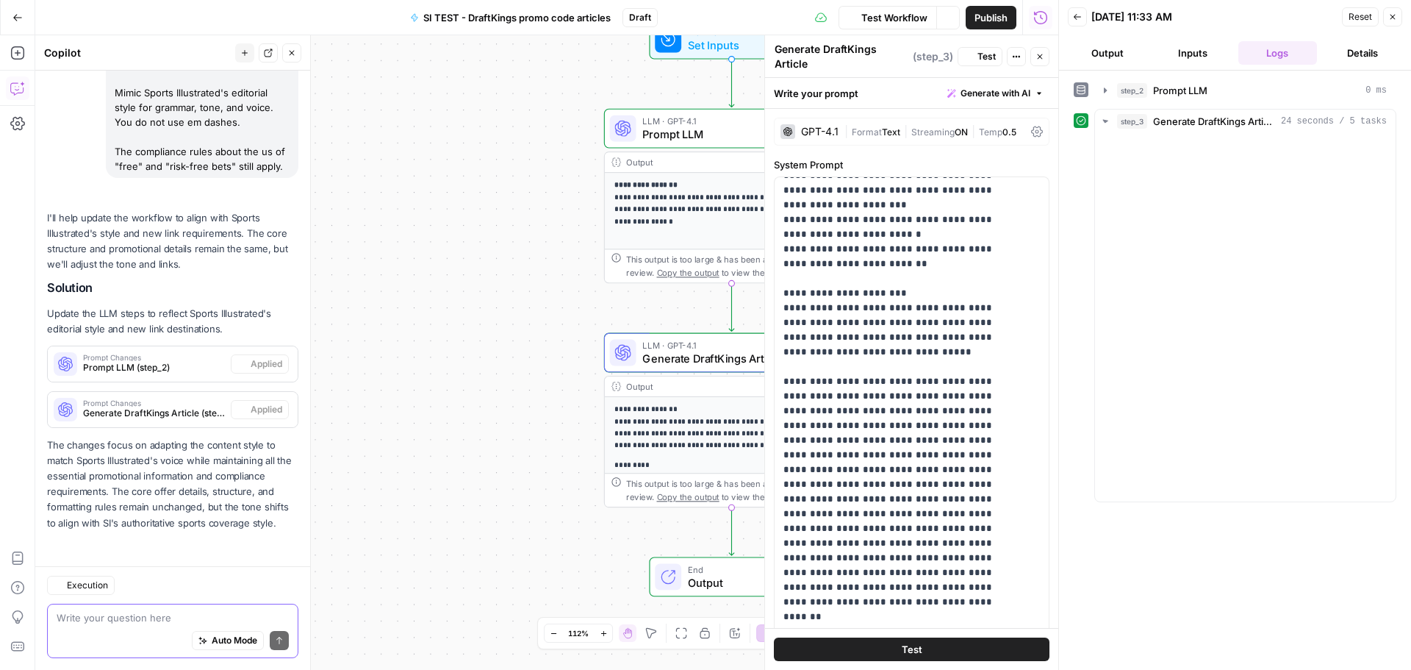
scroll to position [269, 0]
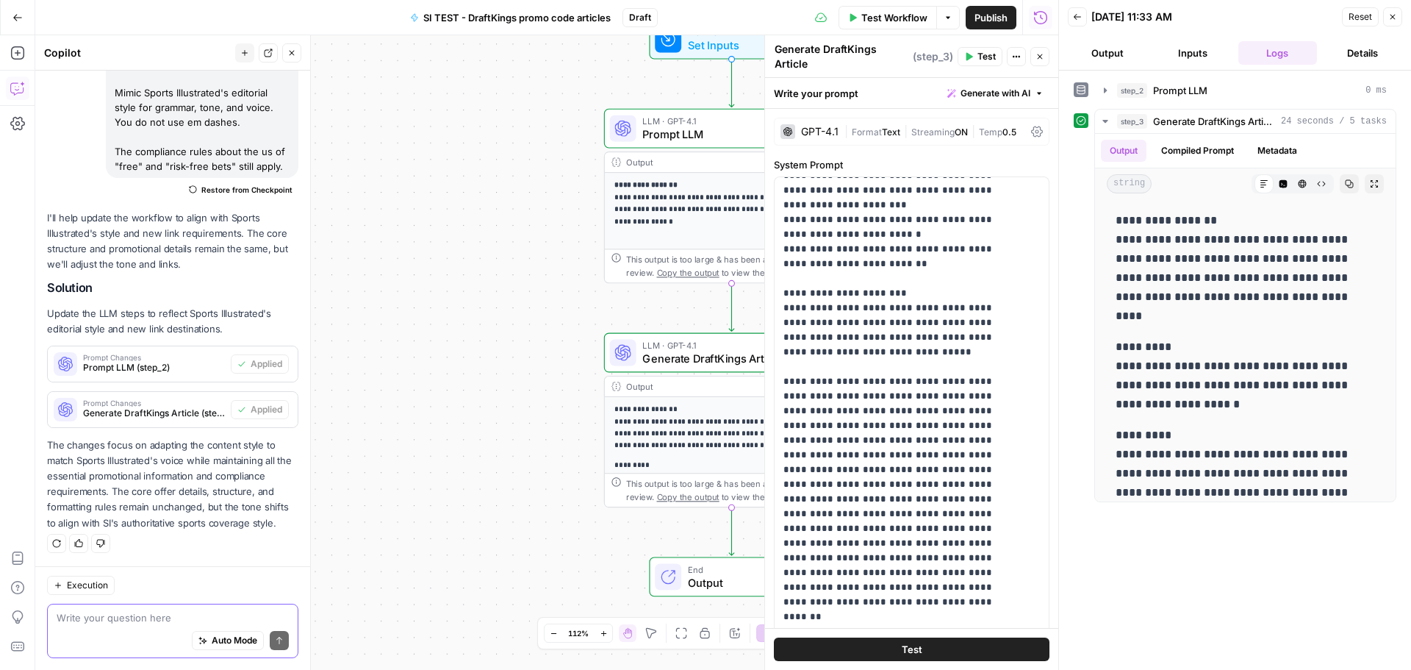
click at [150, 616] on textarea at bounding box center [173, 617] width 232 height 15
paste textarea "[URL][DOMAIN_NAME]"
click at [54, 617] on div "[URL][DOMAIN_NAME] [URL][DOMAIN_NAME] Auto Mode Send" at bounding box center [172, 630] width 251 height 54
click at [43, 614] on div "Execution [URL][DOMAIN_NAME] [URL][DOMAIN_NAME] Auto Mode Send" at bounding box center [172, 618] width 275 height 104
click at [54, 618] on div "[URL][DOMAIN_NAME] [URL][DOMAIN_NAME] Auto Mode Send" at bounding box center [172, 630] width 251 height 54
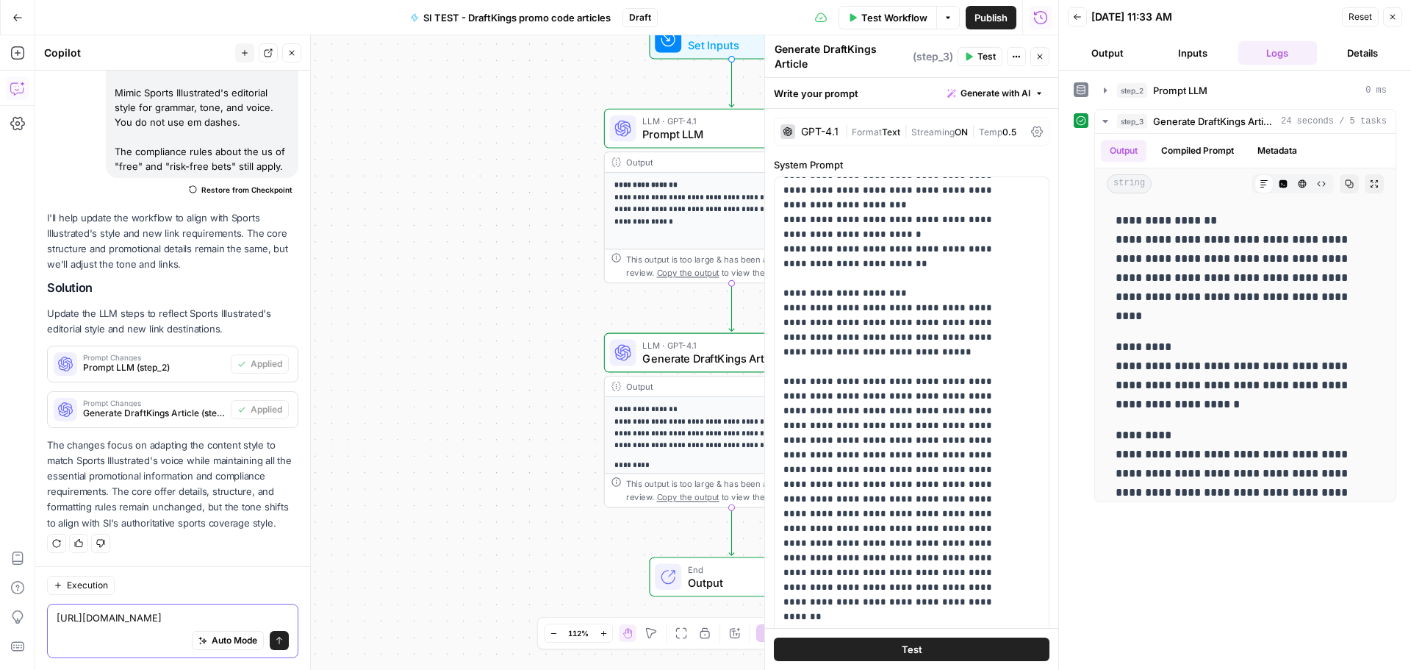
click at [57, 614] on textarea "[URL][DOMAIN_NAME]" at bounding box center [173, 617] width 232 height 15
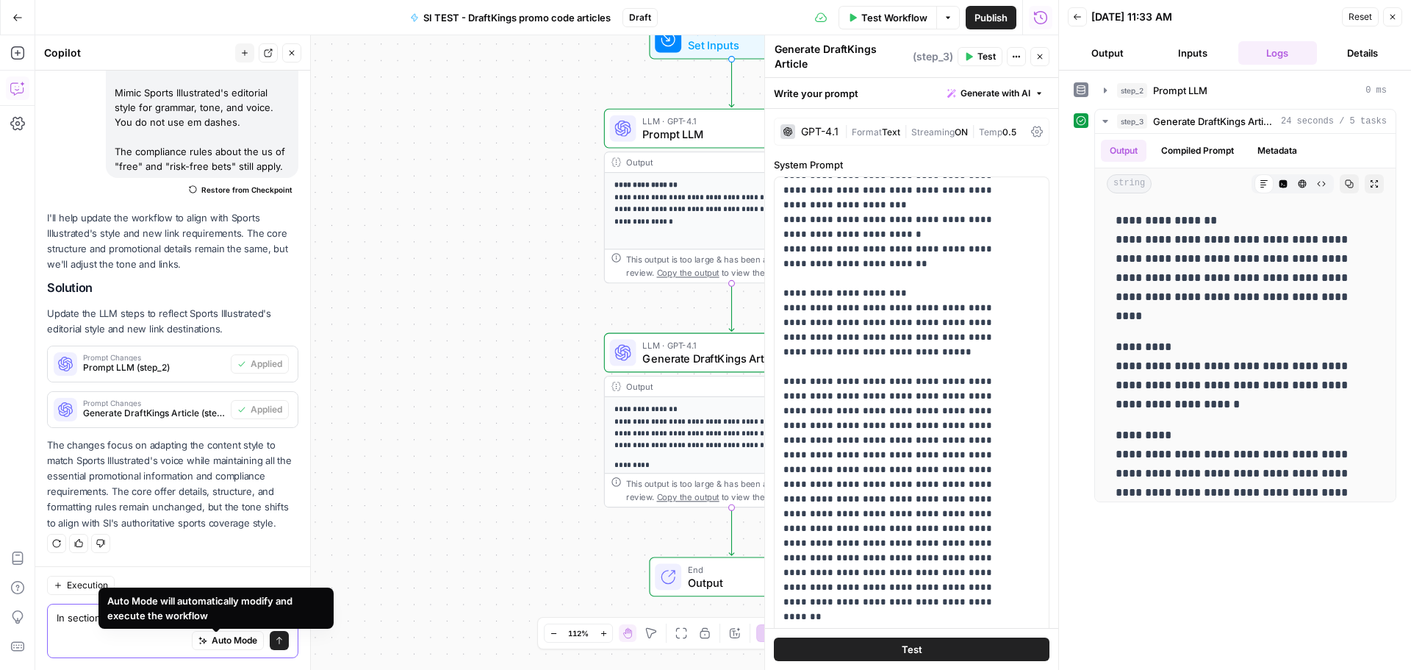
scroll to position [298, 0]
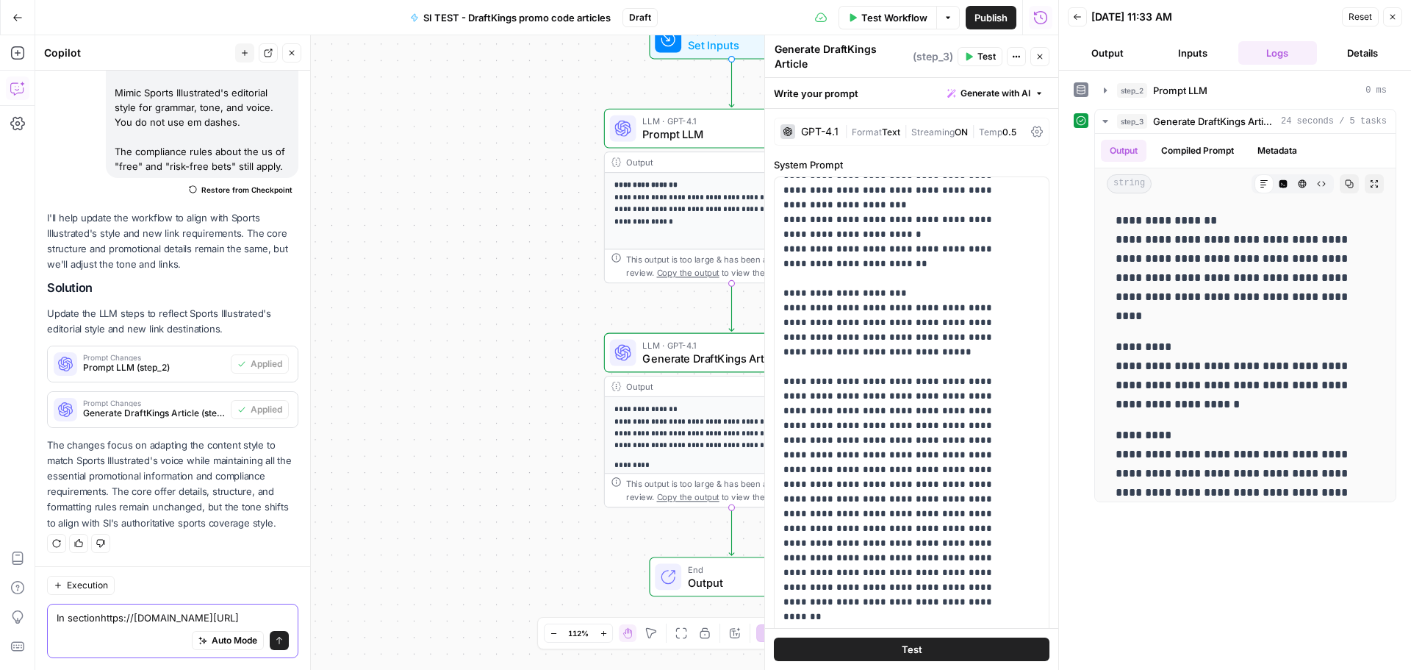
click at [90, 610] on textarea "In sectionhttps://[DOMAIN_NAME][URL]" at bounding box center [173, 617] width 232 height 15
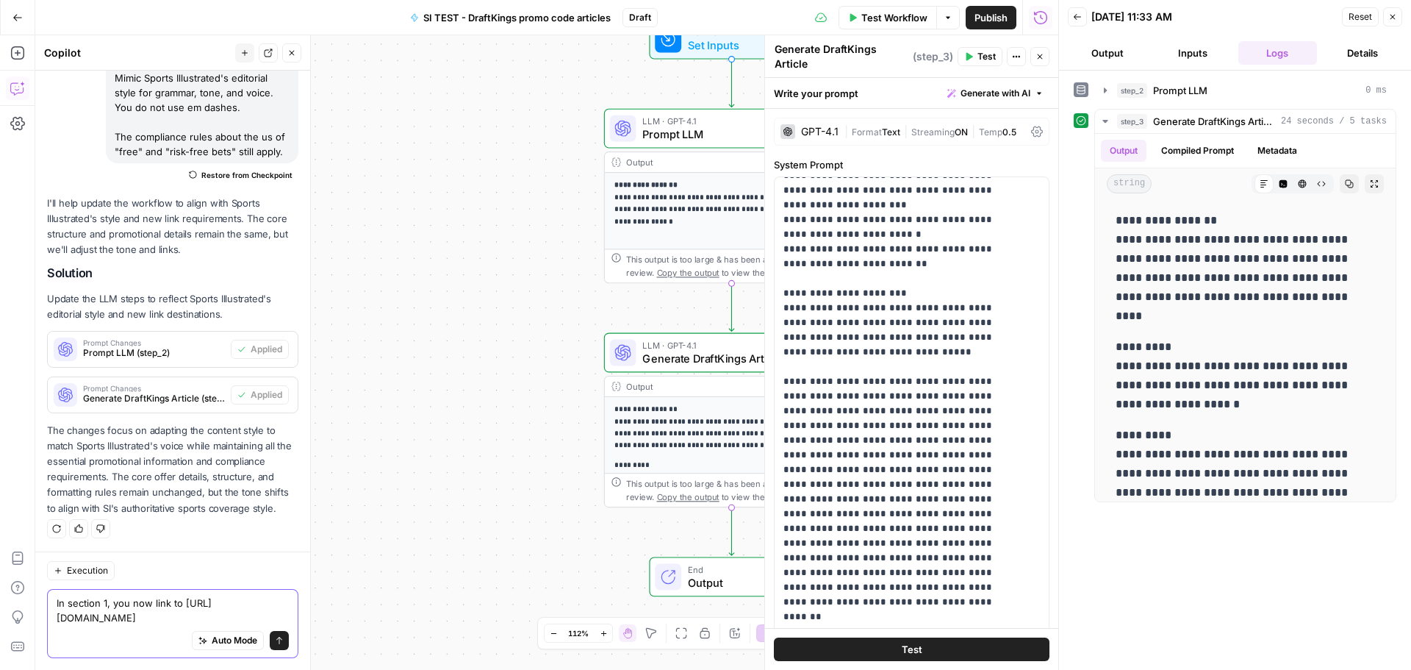
scroll to position [284, 0]
type textarea "In section 1, you now link to [URL][DOMAIN_NAME]"
click at [275, 640] on icon "submit" at bounding box center [279, 640] width 9 height 9
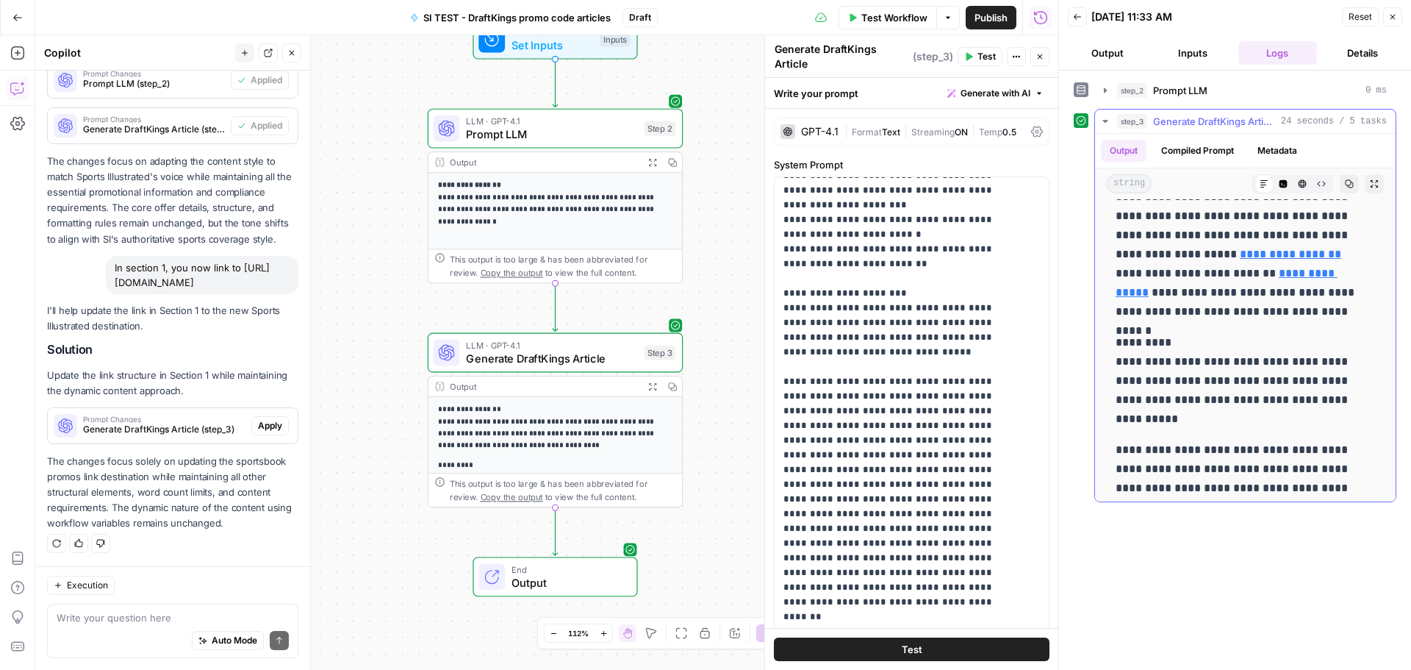
scroll to position [337, 0]
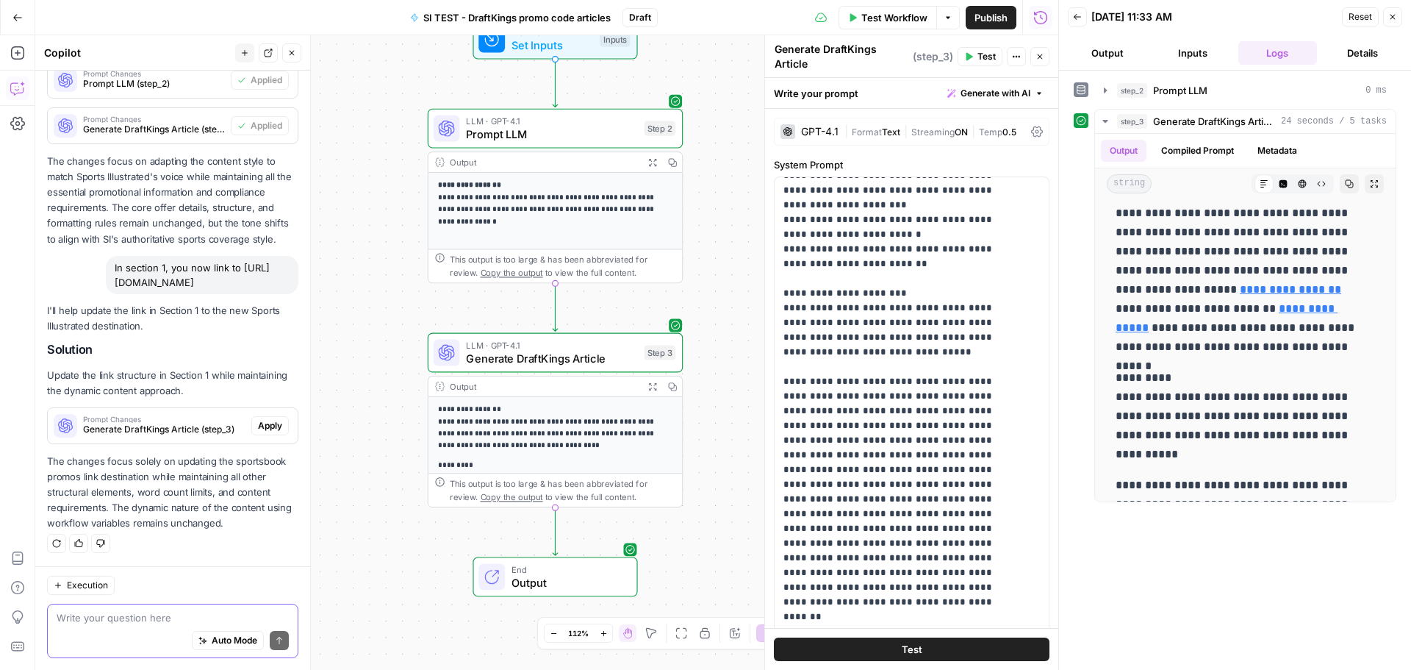
click at [90, 614] on textarea at bounding box center [173, 617] width 232 height 15
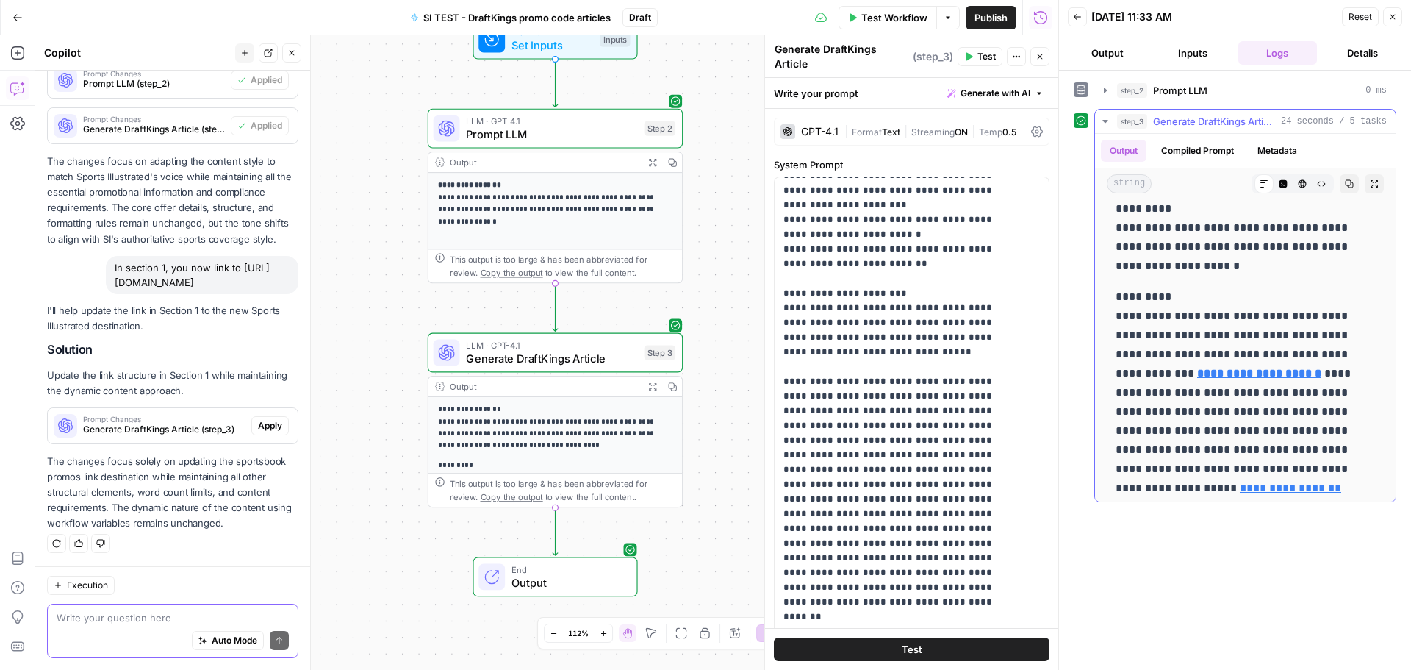
scroll to position [147, 0]
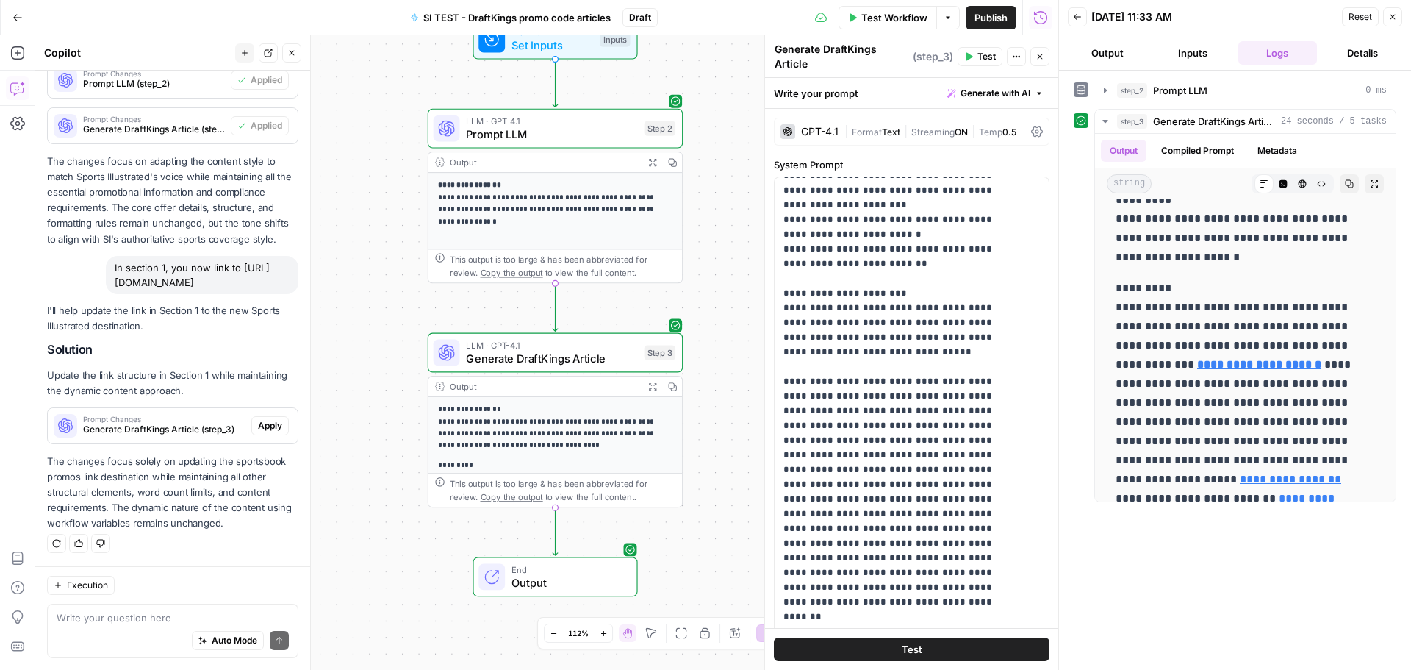
click at [190, 606] on div "Write your question here Auto Mode Send" at bounding box center [172, 630] width 251 height 54
paste textarea "[URL][DOMAIN_NAME]"
click at [58, 610] on textarea "[URL][DOMAIN_NAME]" at bounding box center [173, 617] width 232 height 15
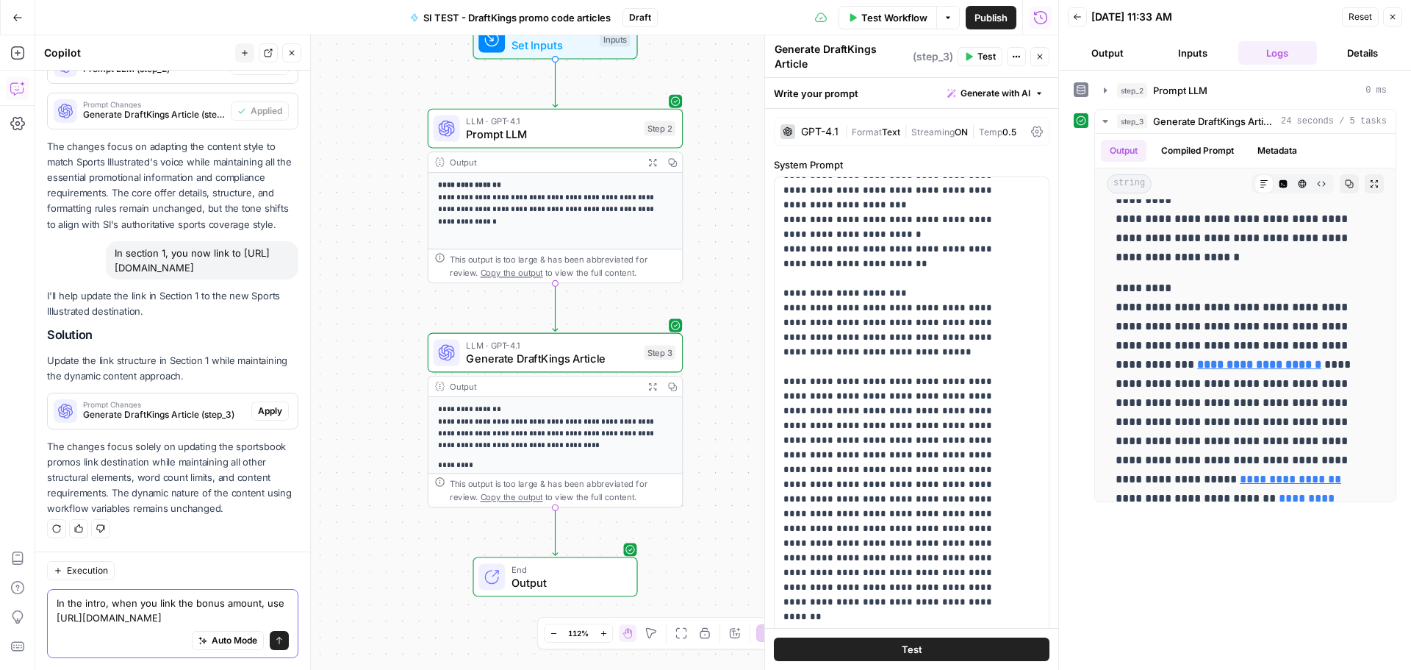
click at [104, 611] on textarea "In the intro, when you link the bonus amount, use [URL][DOMAIN_NAME]" at bounding box center [173, 609] width 232 height 29
type textarea "In the intro, when you link the bonus amount, use [URL][DOMAIN_NAME] instead of…"
click at [275, 639] on icon "submit" at bounding box center [279, 640] width 9 height 9
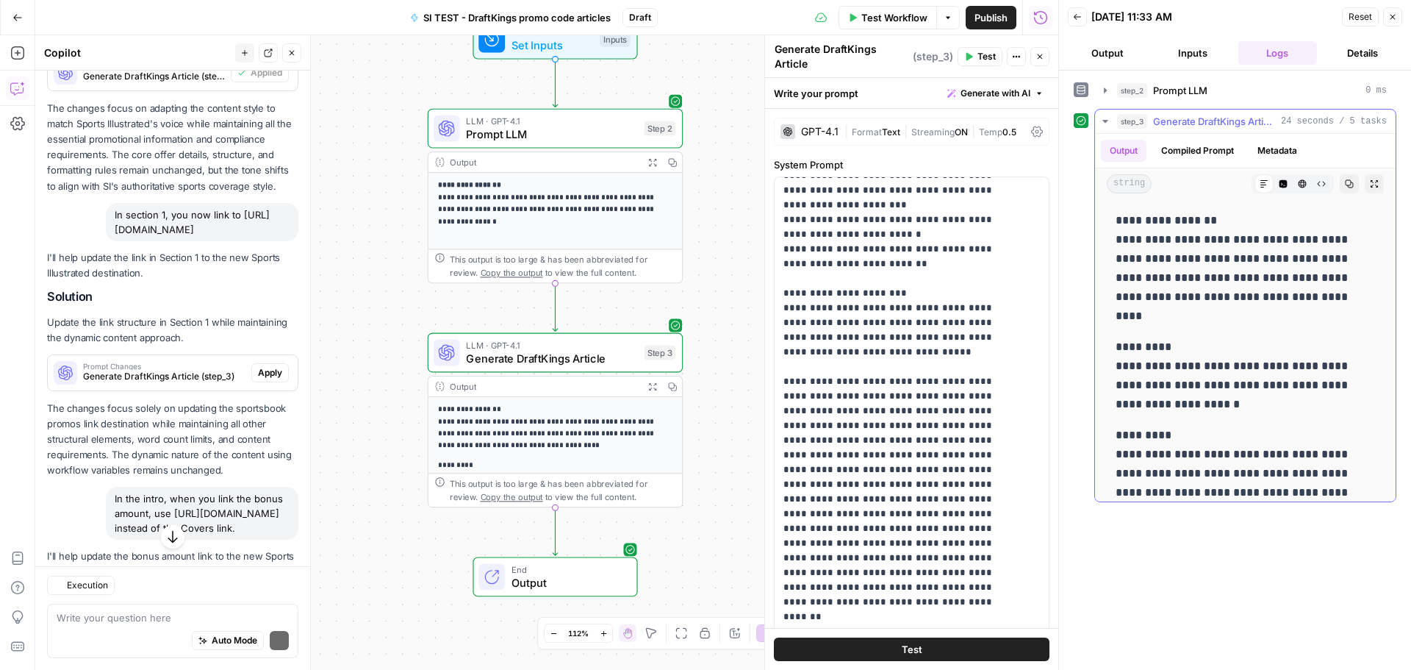
scroll to position [220, 0]
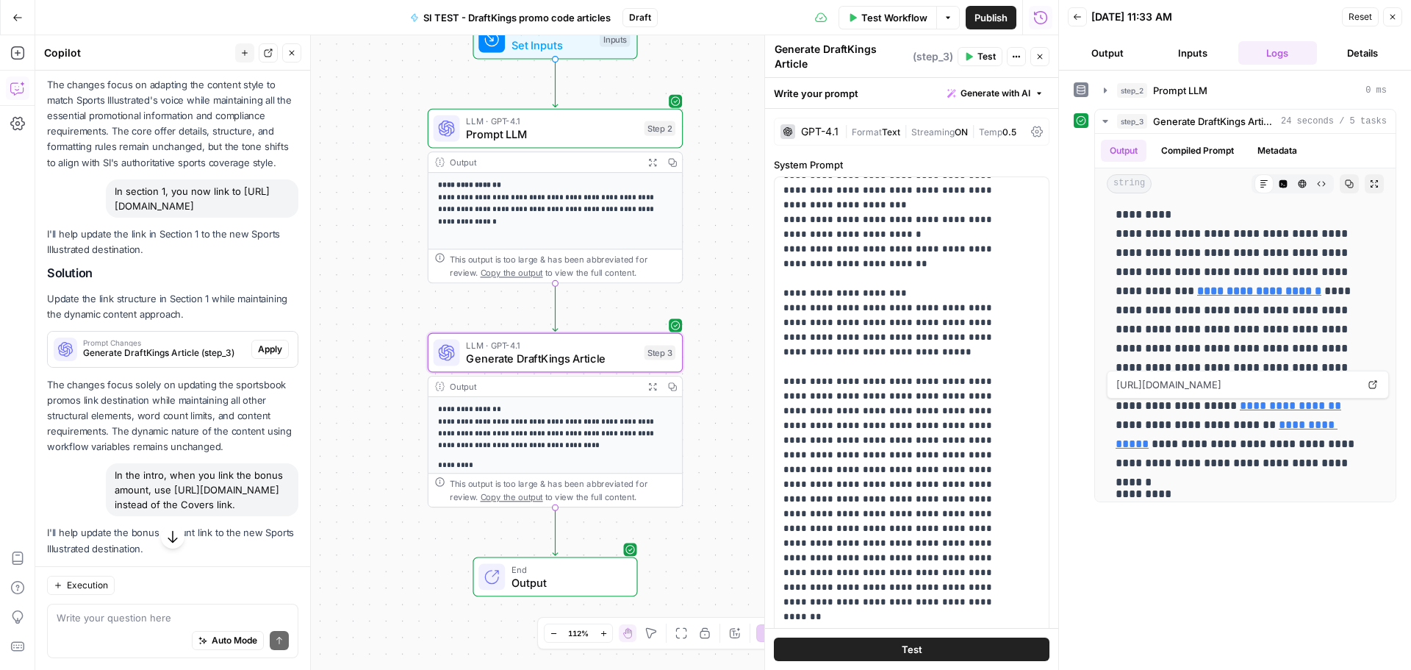
click at [270, 356] on span "Apply" at bounding box center [270, 348] width 24 height 13
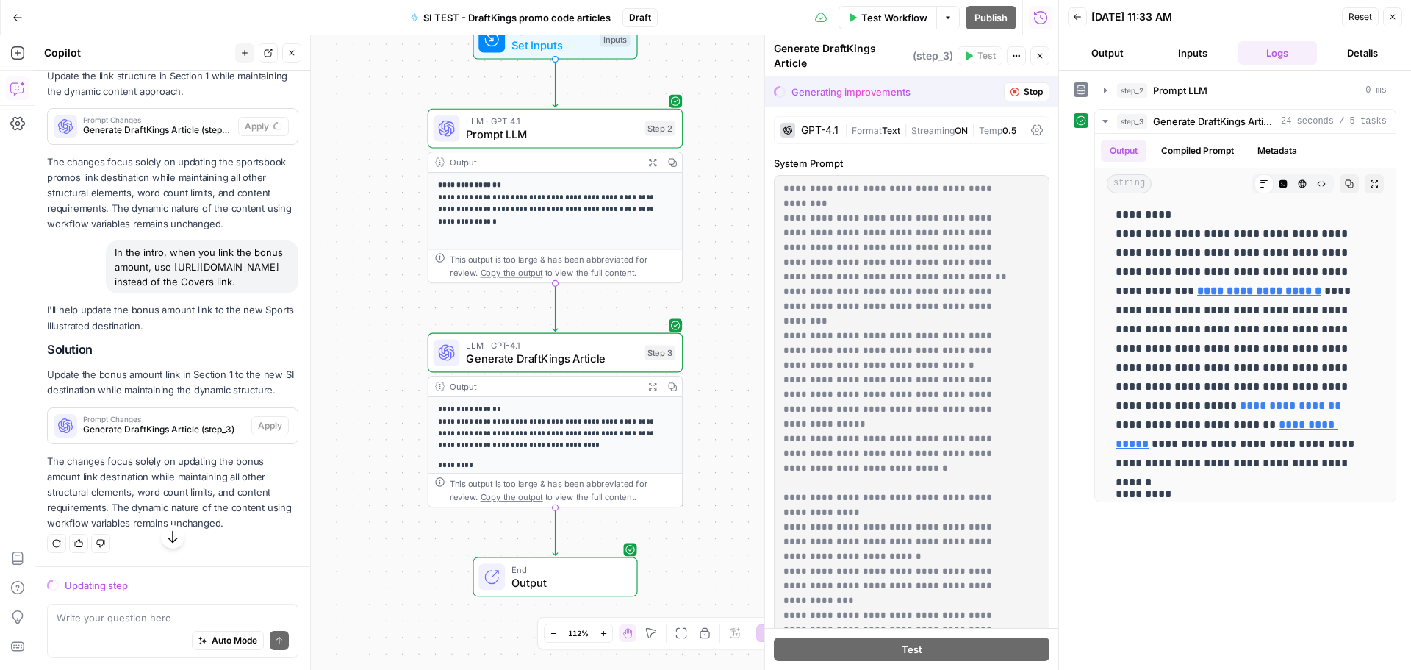
scroll to position [858, 0]
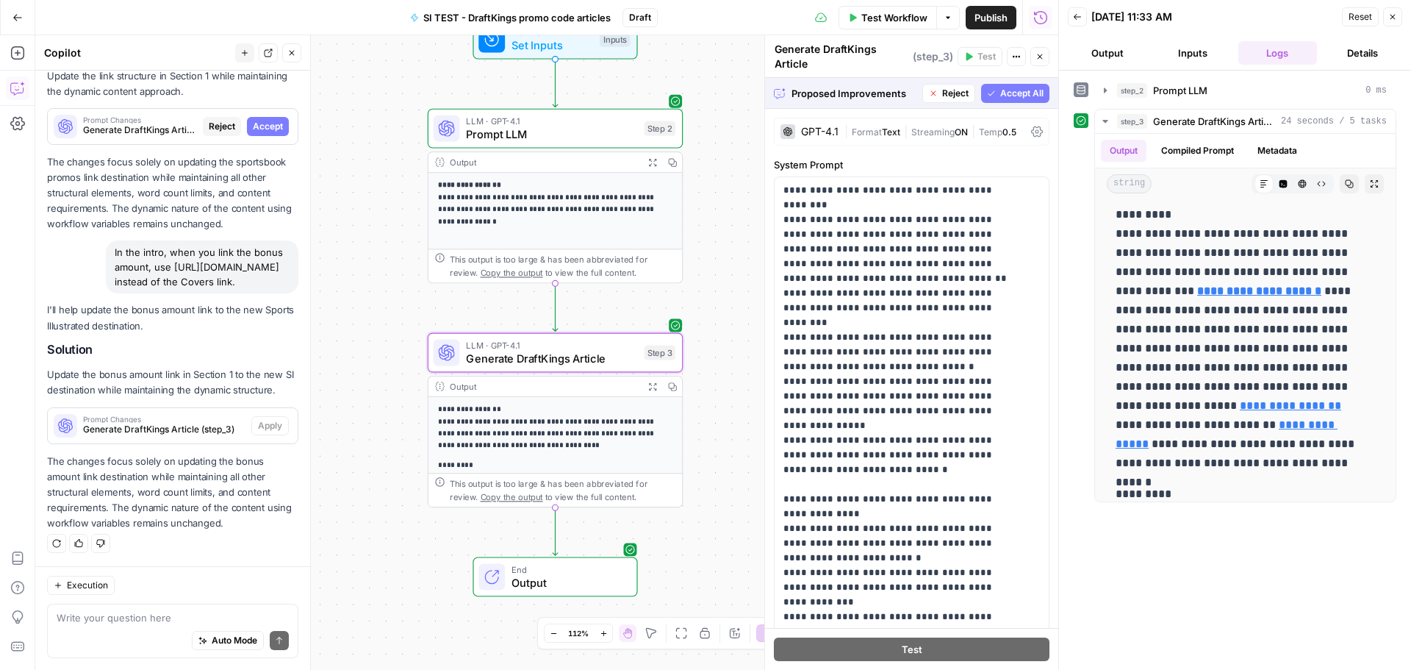
drag, startPoint x: 247, startPoint y: 106, endPoint x: 280, endPoint y: 353, distance: 249.2
click at [253, 120] on span "Accept" at bounding box center [268, 126] width 30 height 13
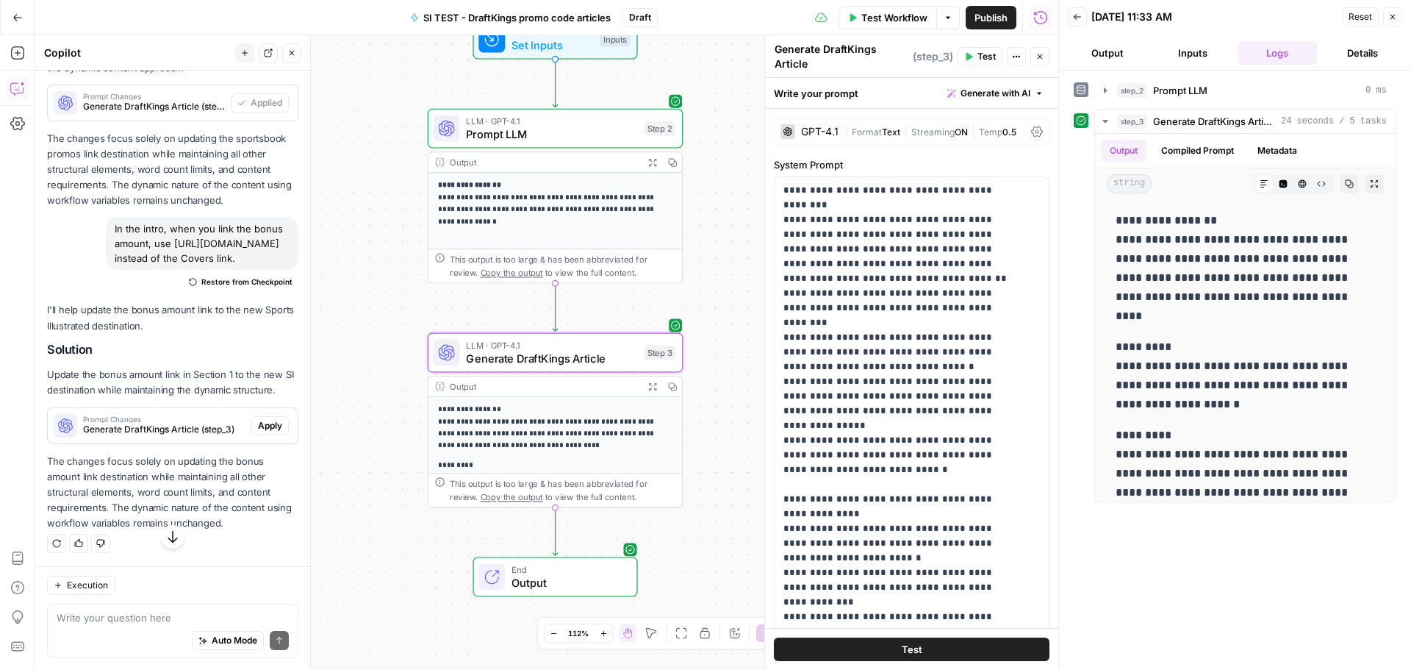
scroll to position [928, 0]
click at [262, 428] on span "Apply" at bounding box center [270, 425] width 24 height 13
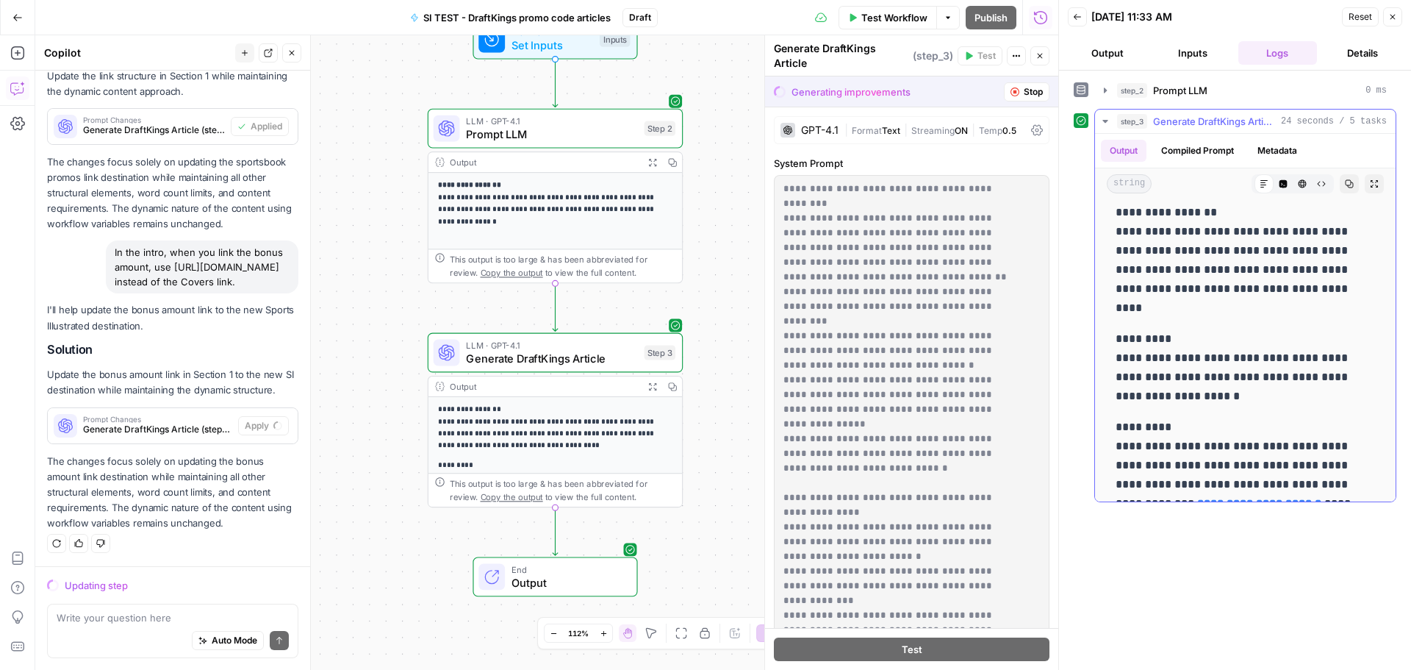
scroll to position [0, 0]
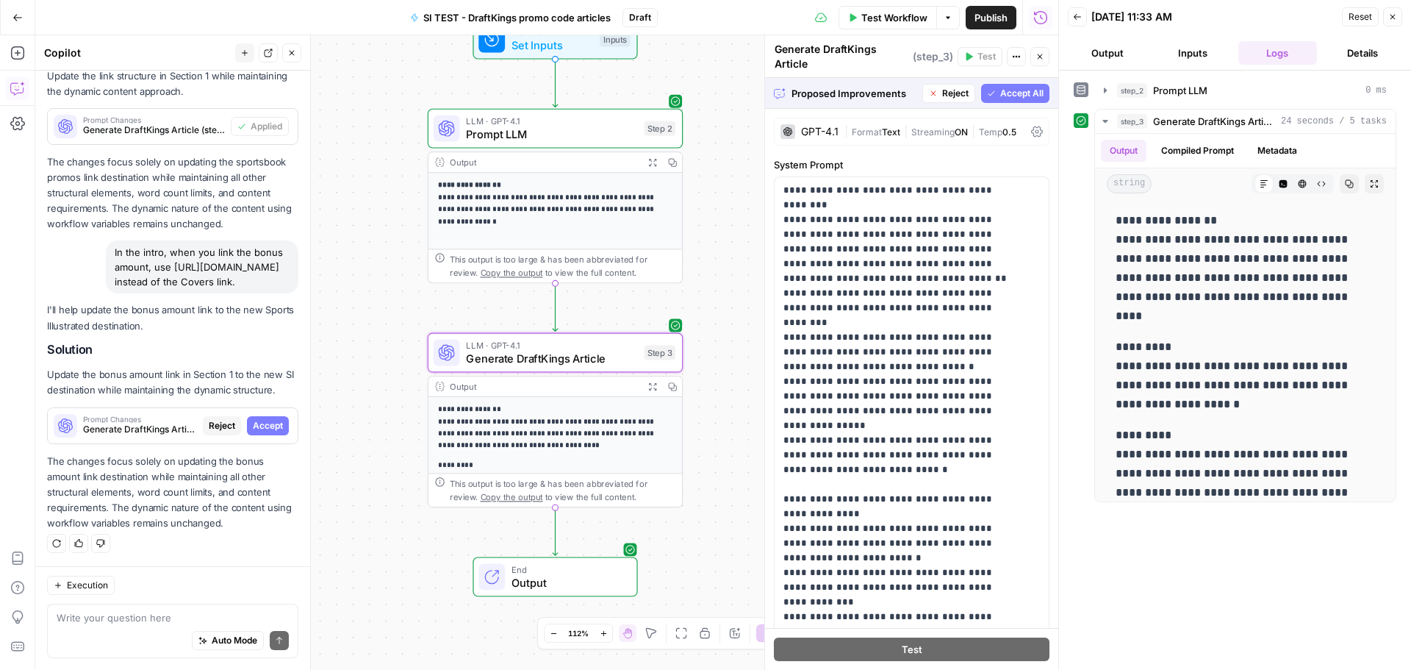
click at [263, 425] on span "Accept" at bounding box center [268, 425] width 30 height 13
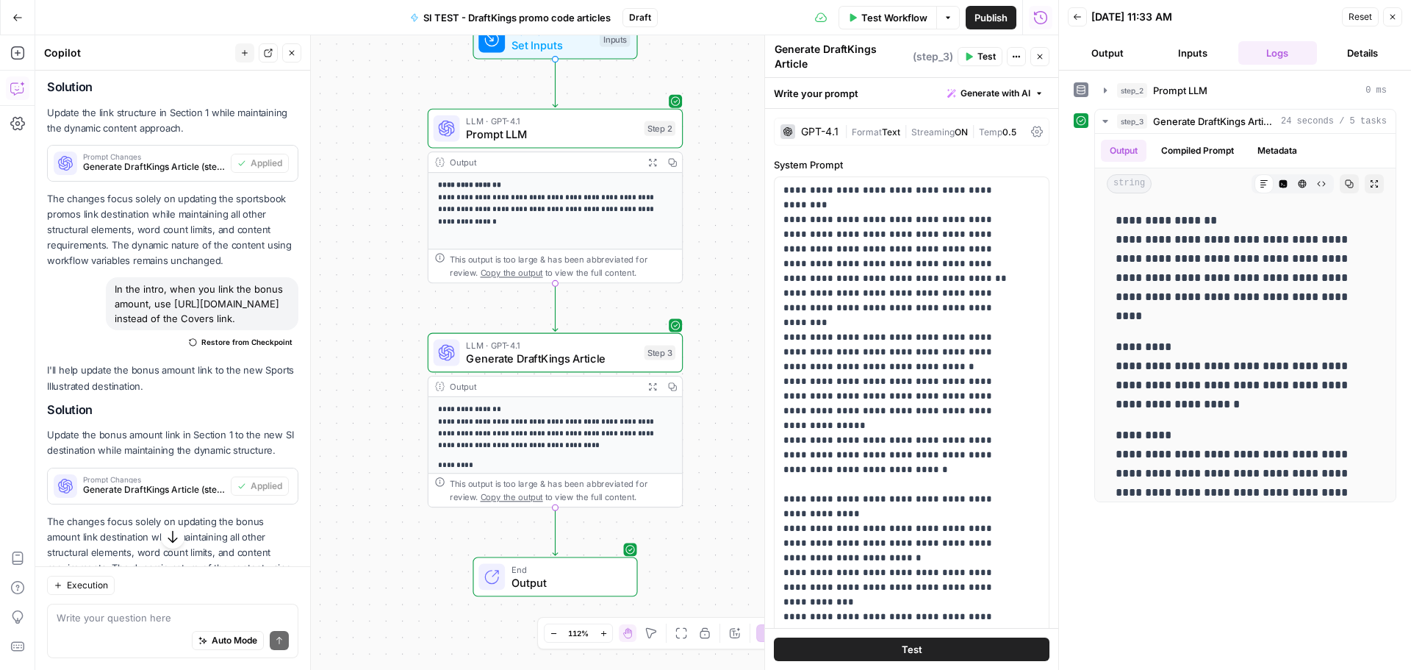
scroll to position [928, 0]
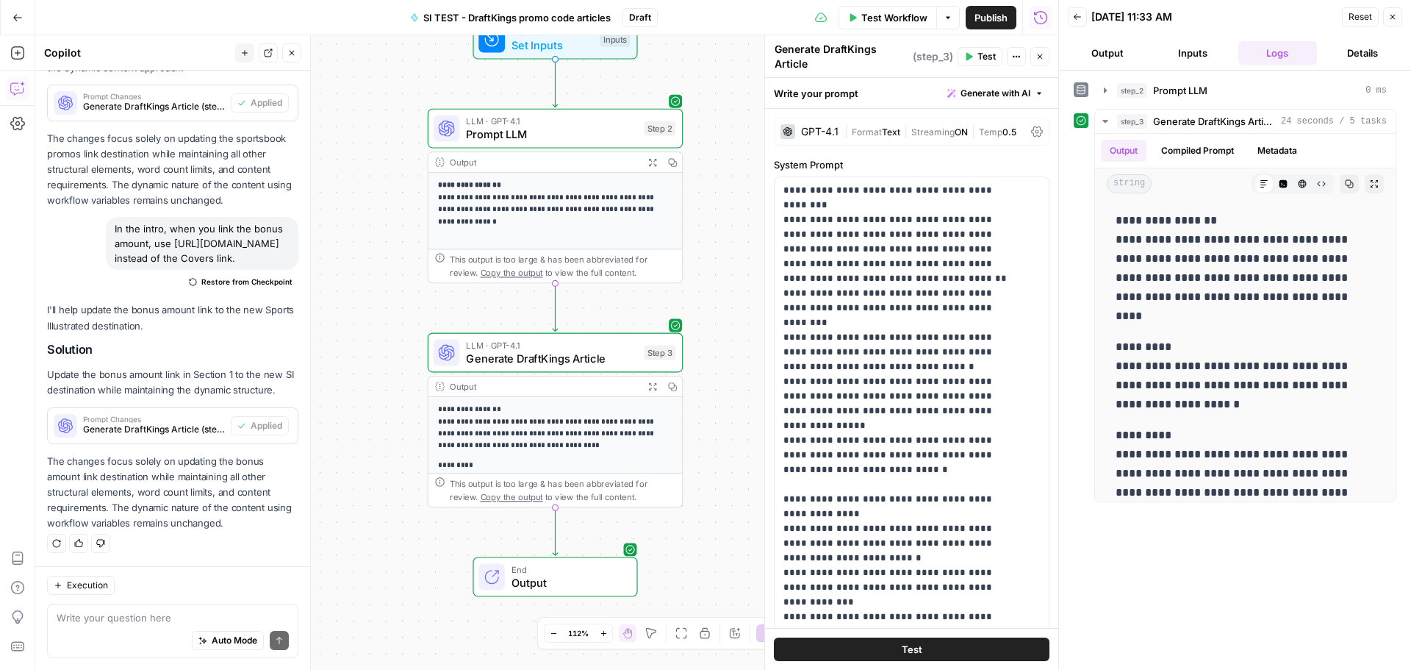
click at [919, 653] on button "Test" at bounding box center [912, 649] width 276 height 24
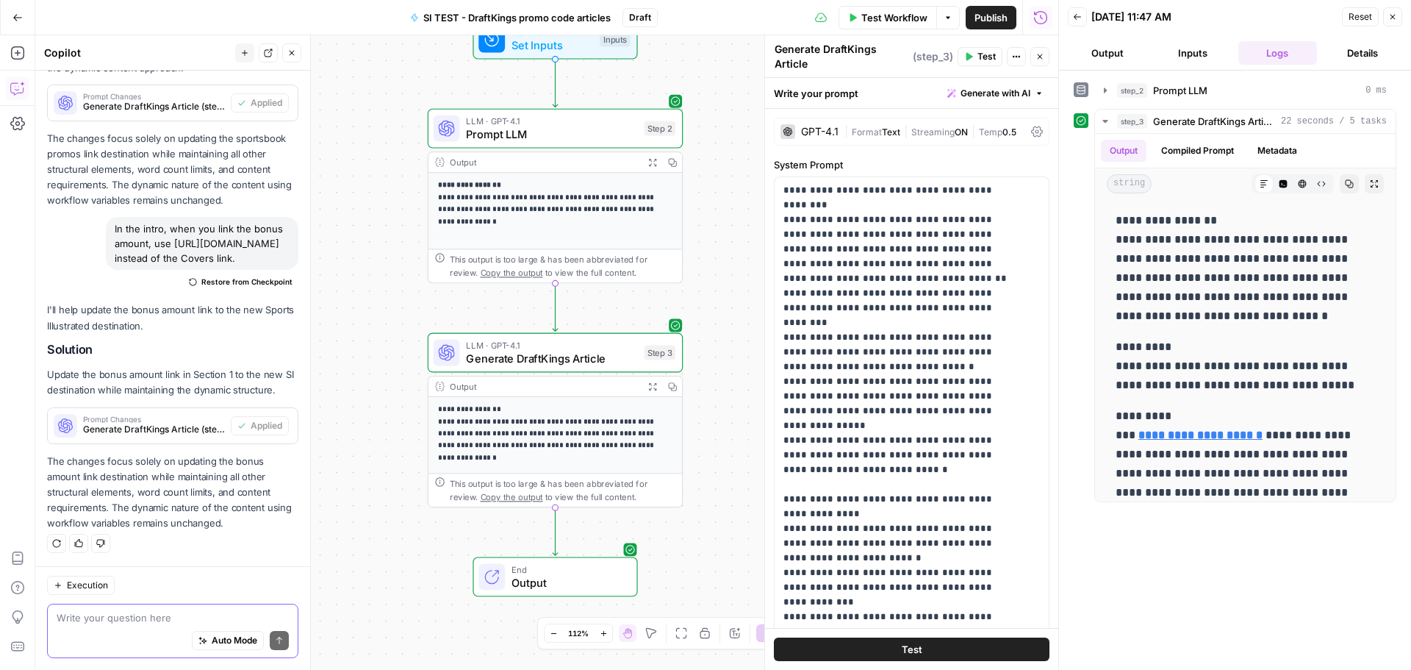
click at [134, 610] on textarea at bounding box center [173, 617] width 232 height 15
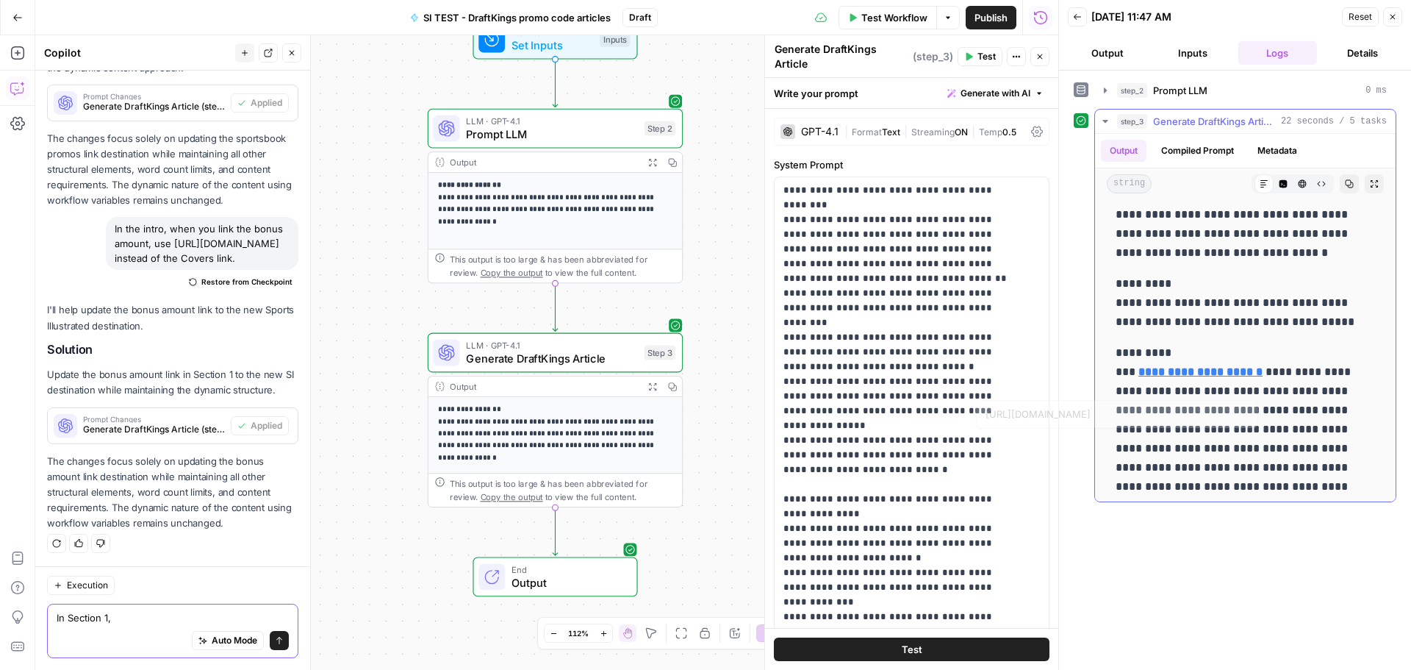
scroll to position [220, 0]
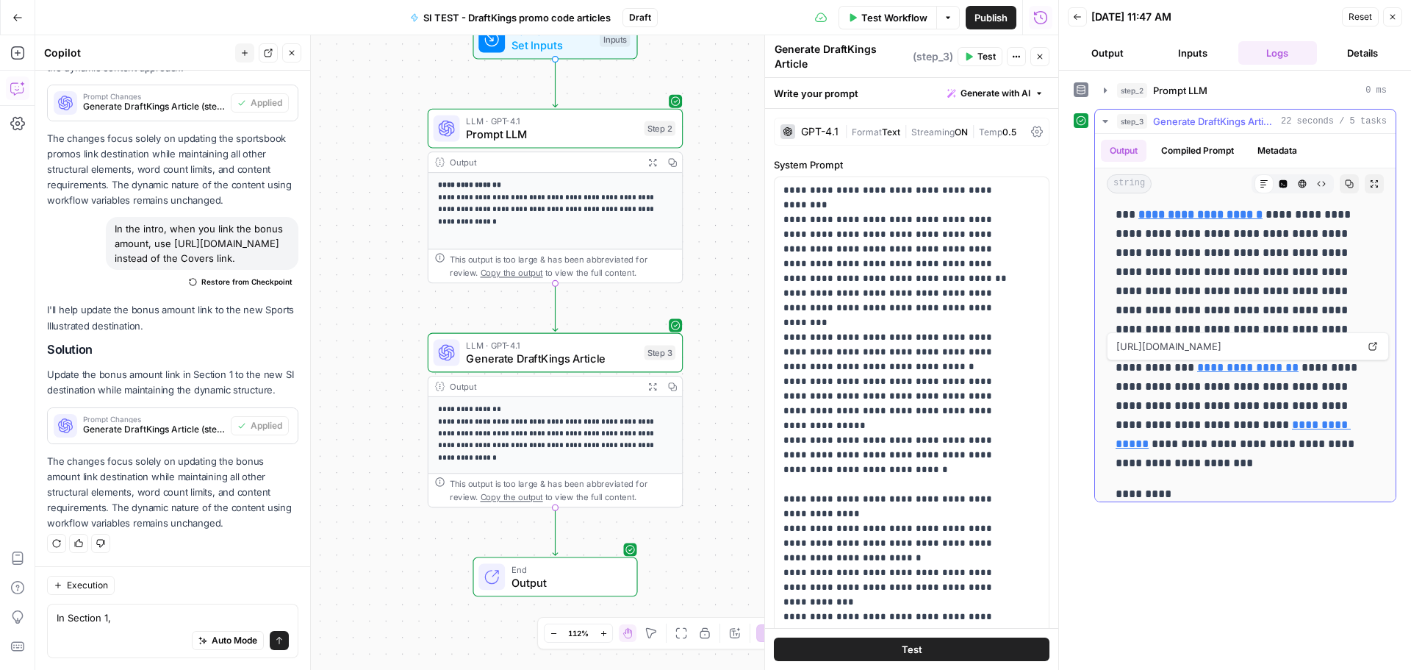
click at [1372, 348] on icon at bounding box center [1373, 346] width 9 height 9
click at [133, 622] on textarea "In Section 1," at bounding box center [173, 617] width 232 height 15
paste textarea "[URL][DOMAIN_NAME]"
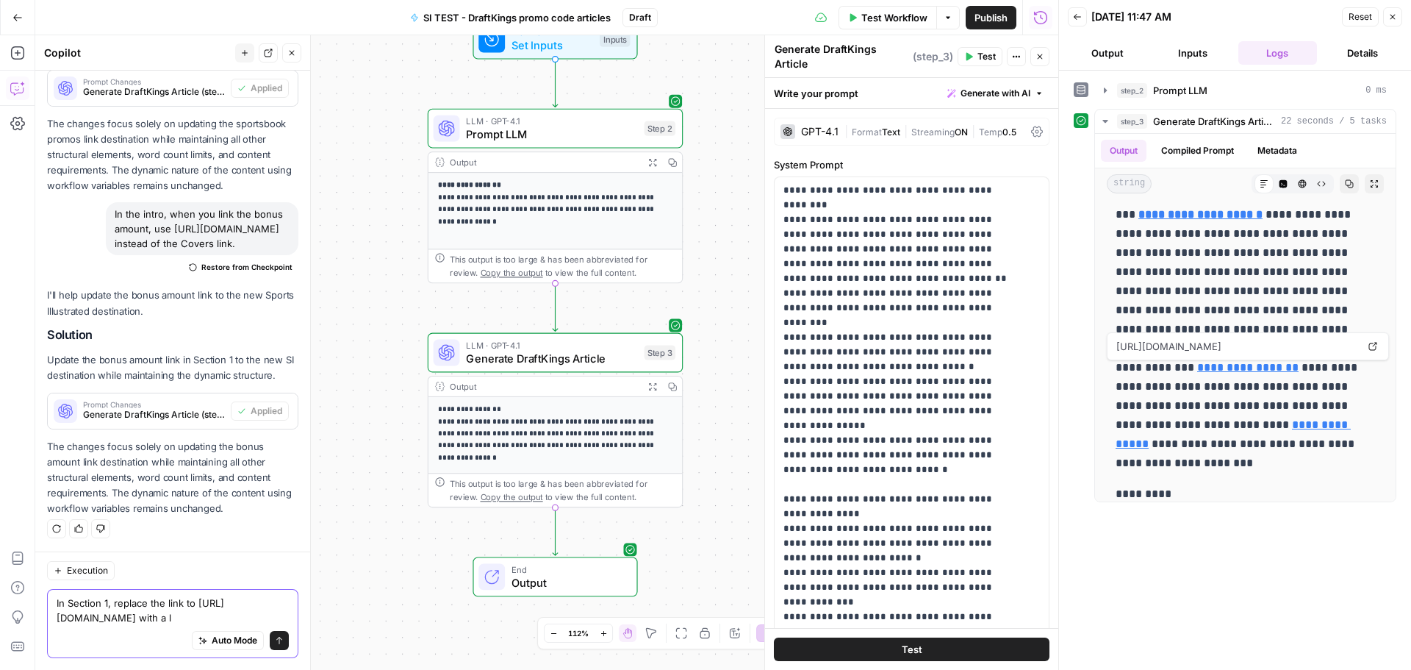
scroll to position [958, 0]
paste textarea "[URL][DOMAIN_NAME]"
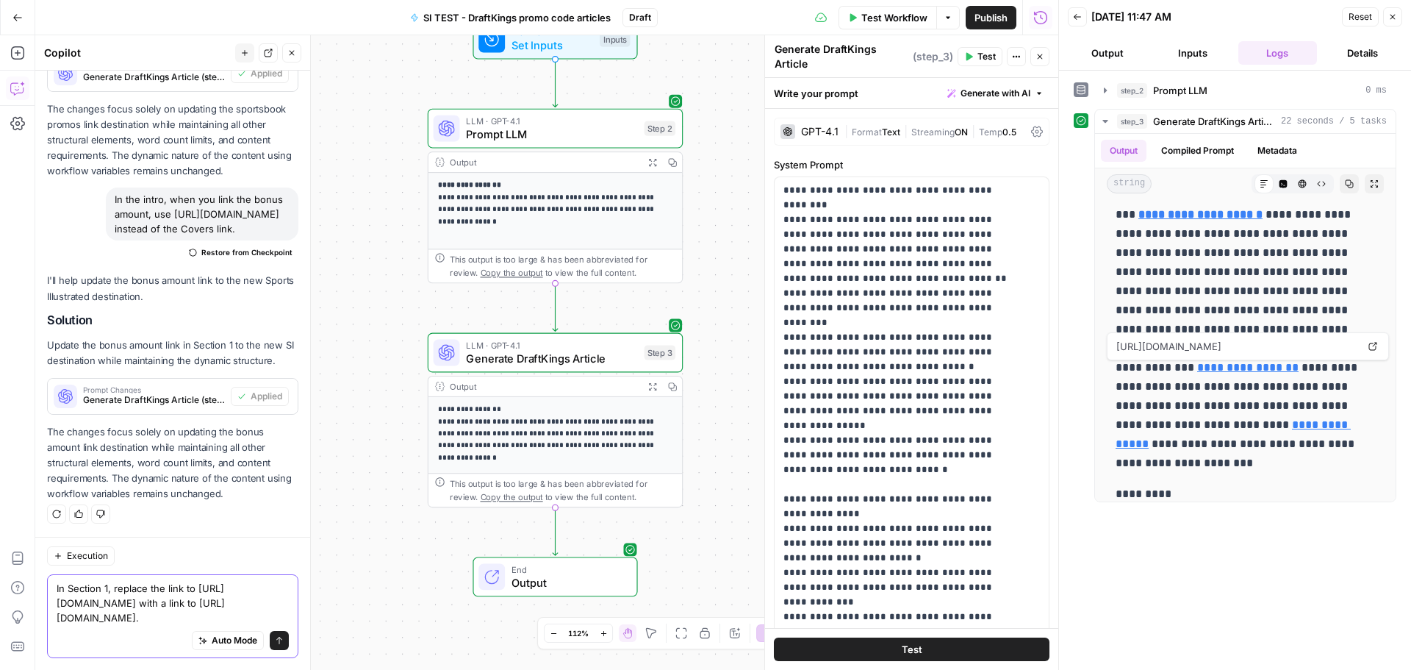
type textarea "In Section 1, replace the link to [URL][DOMAIN_NAME] with a link to [URL][DOMAI…"
click at [275, 642] on icon "submit" at bounding box center [279, 640] width 9 height 9
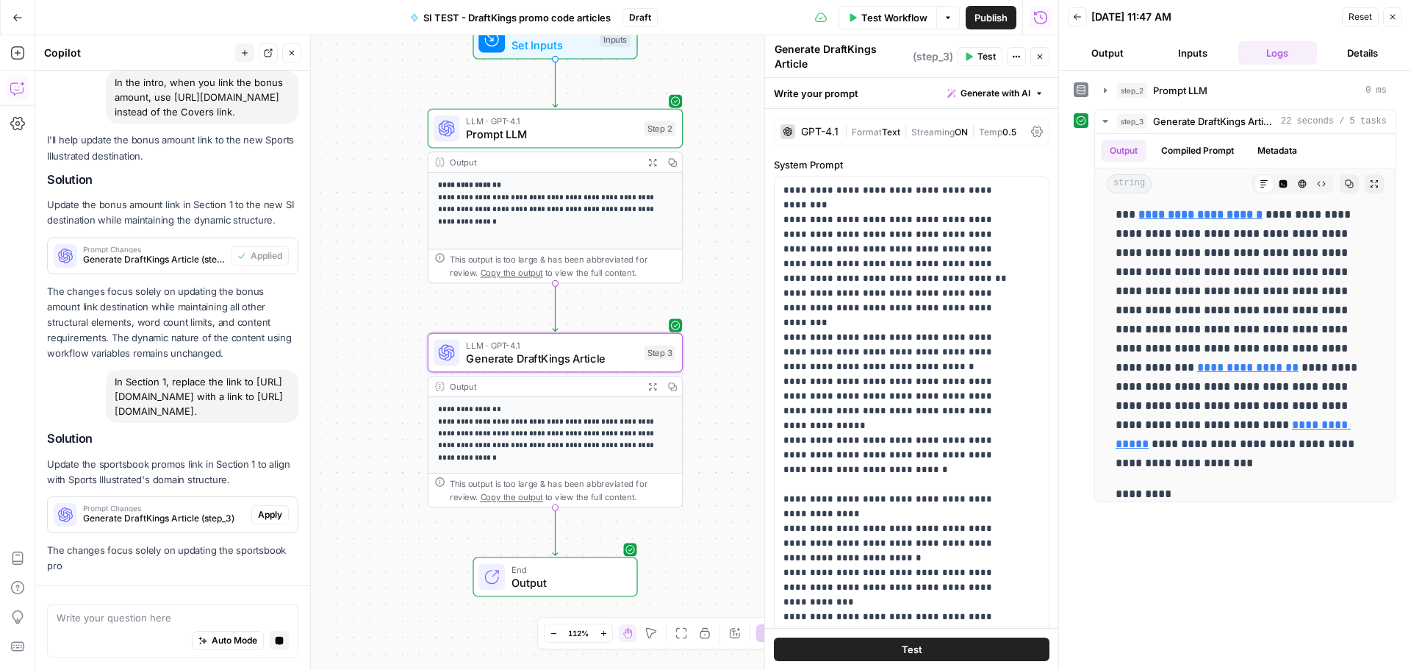
scroll to position [1104, 0]
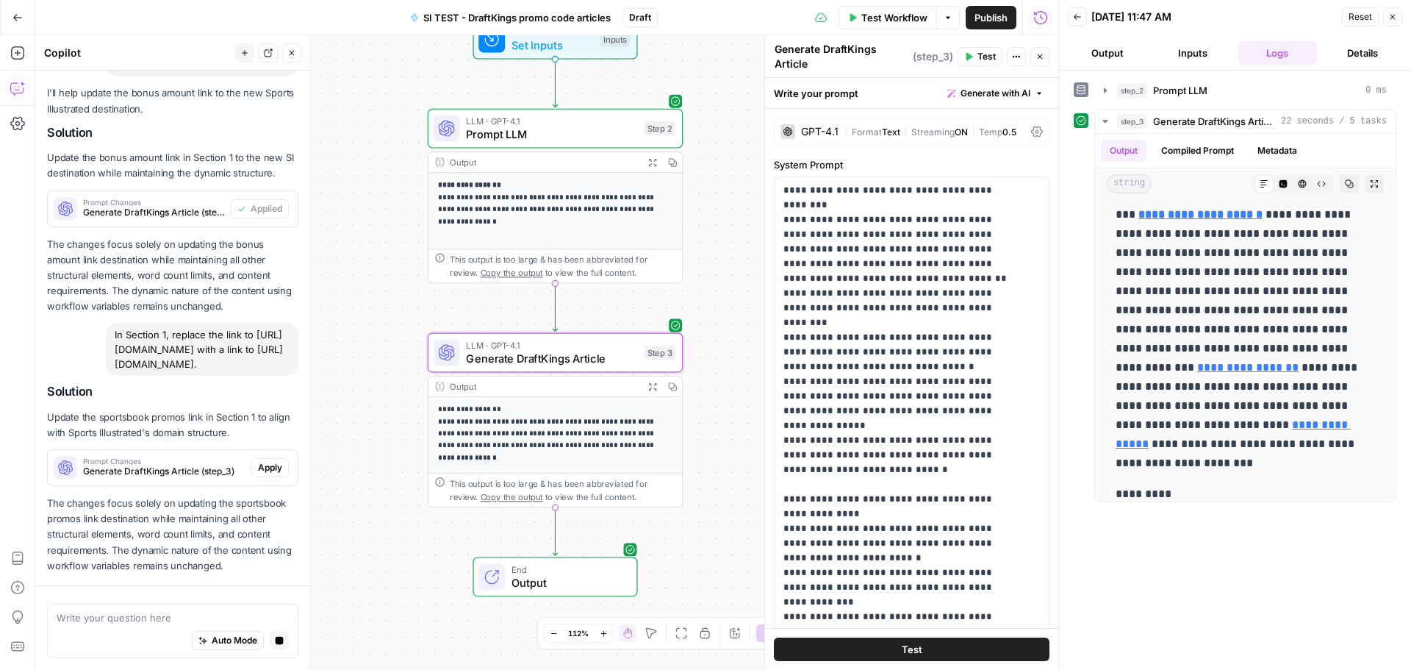
click at [262, 495] on p "The changes focus solely on updating the sportsbook promos link destination whi…" at bounding box center [172, 534] width 251 height 78
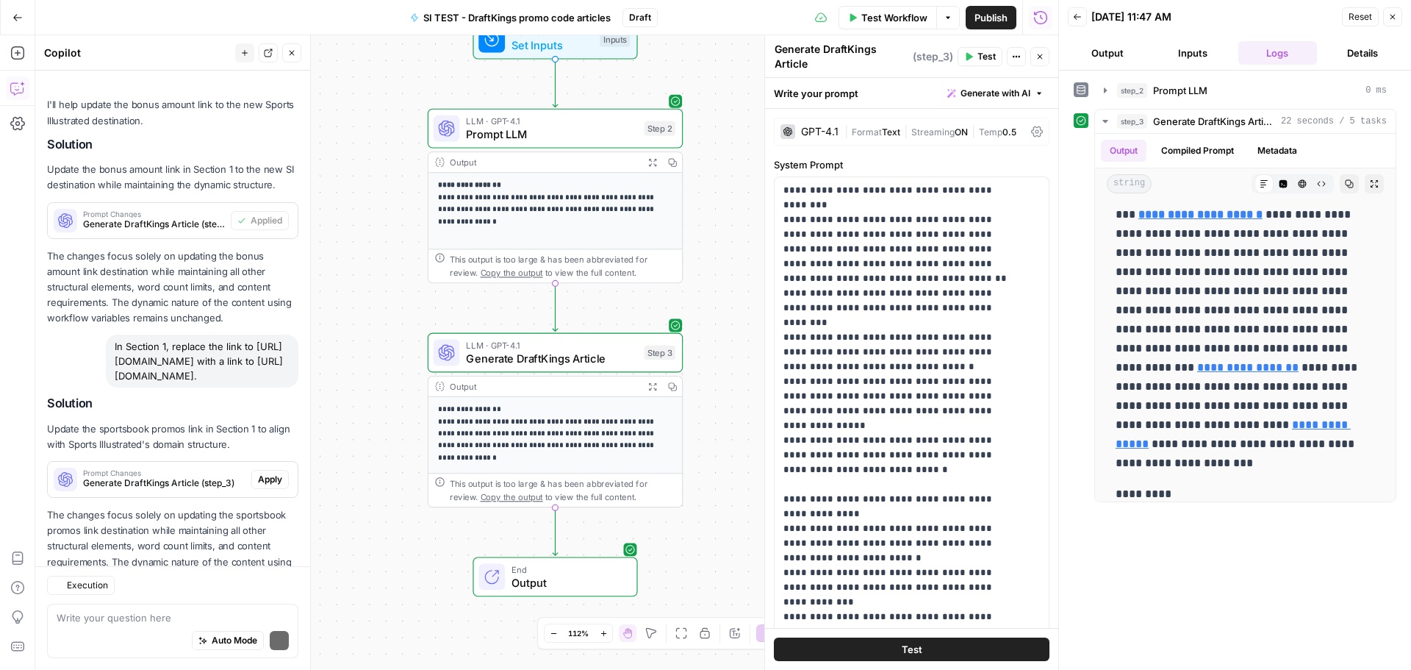
scroll to position [1217, 0]
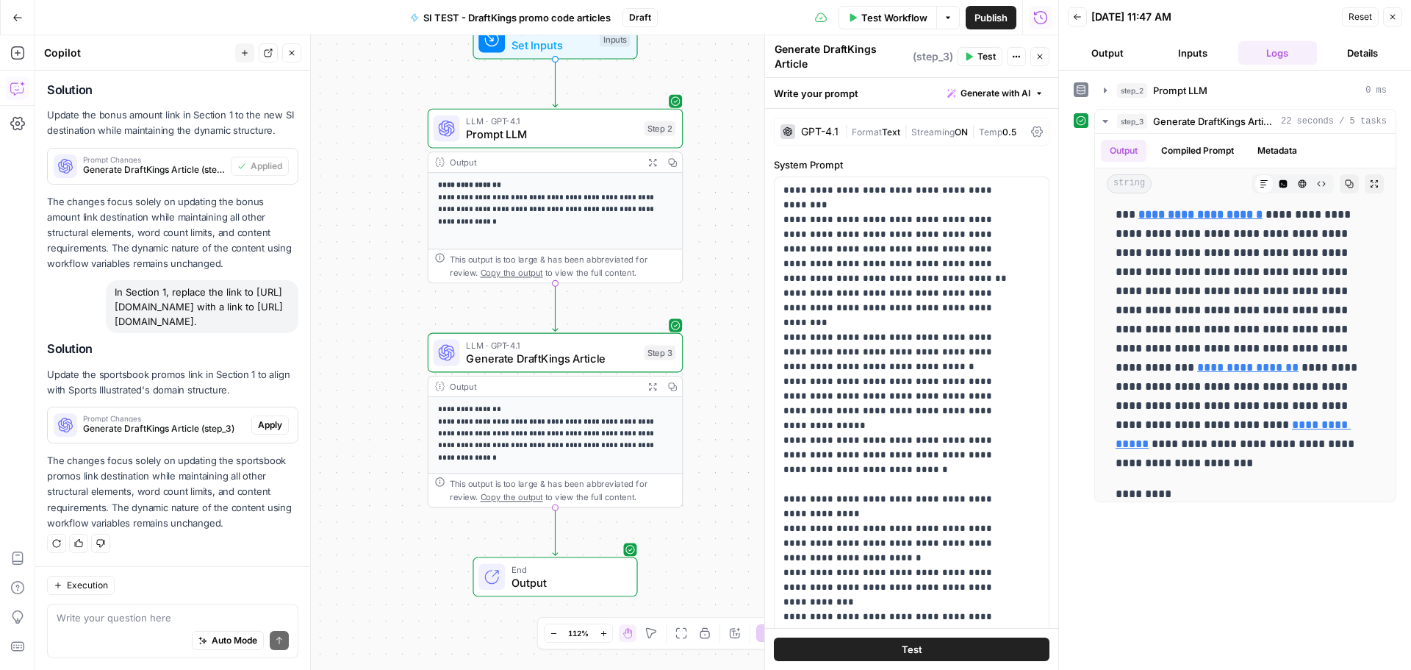
click at [258, 420] on span "Apply" at bounding box center [270, 424] width 24 height 13
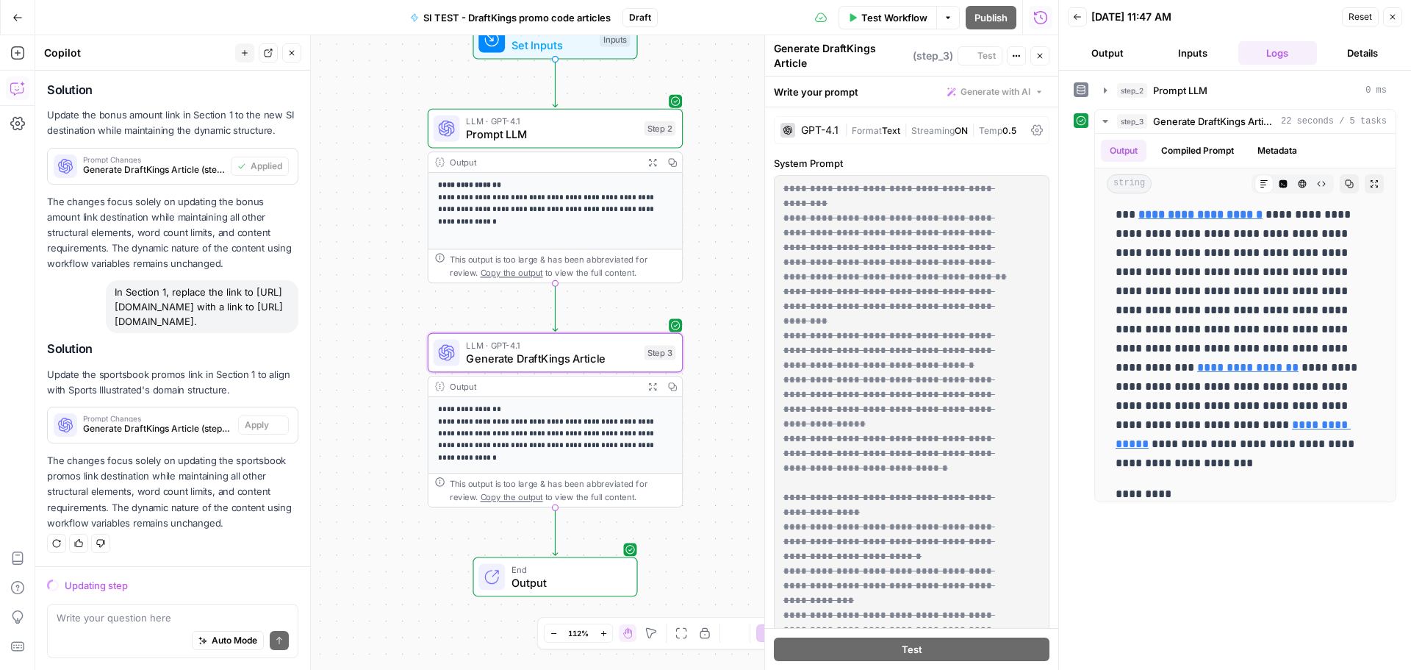
scroll to position [1147, 0]
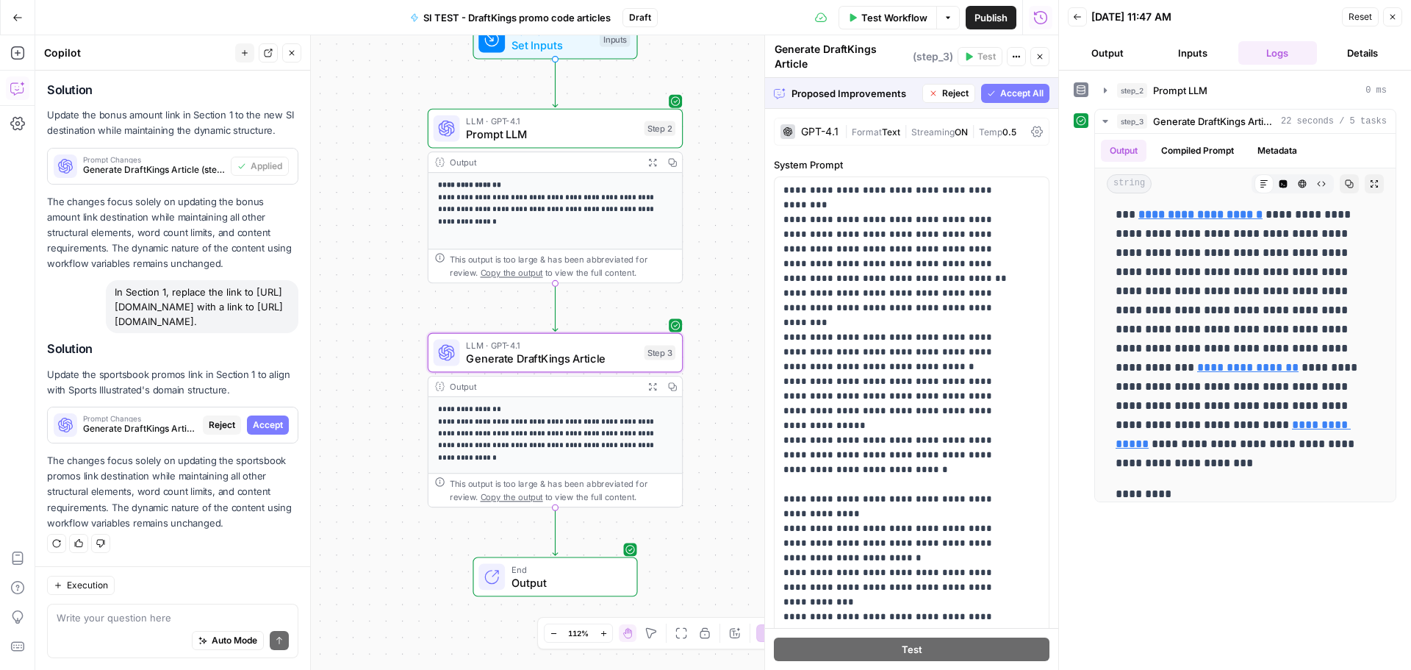
click at [253, 423] on span "Accept" at bounding box center [268, 424] width 30 height 13
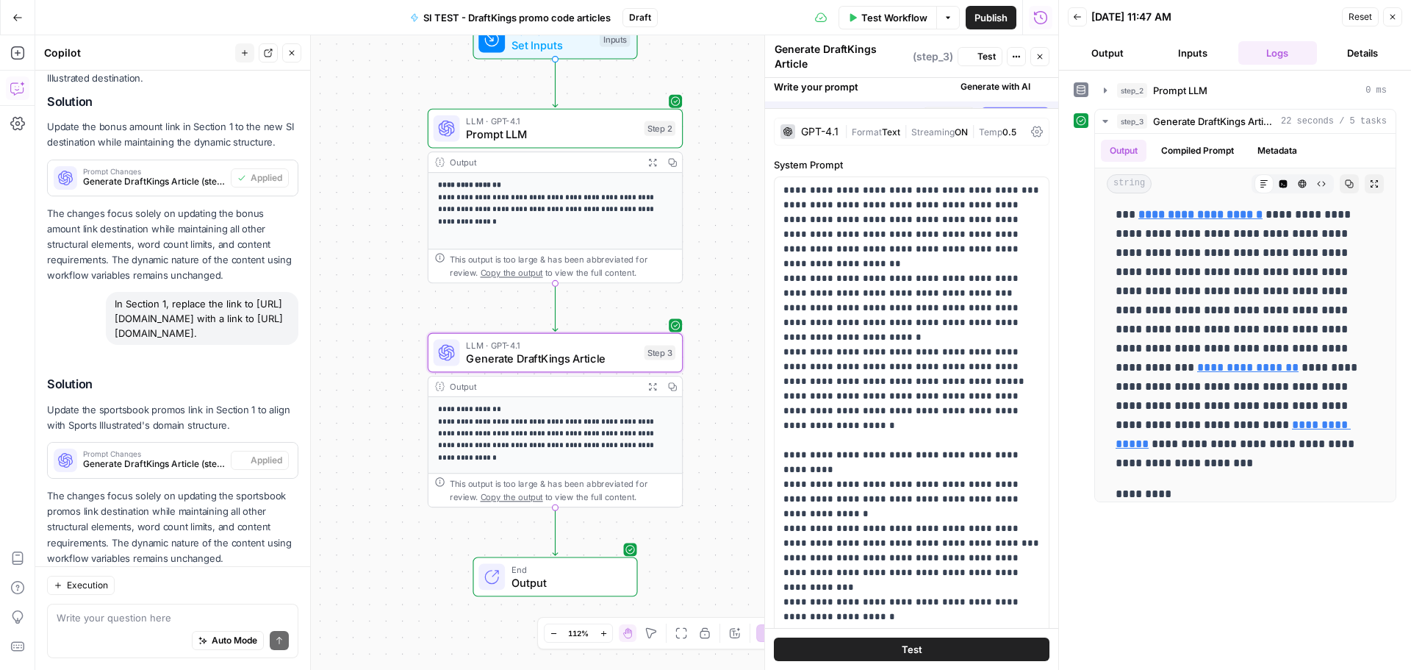
scroll to position [0, 0]
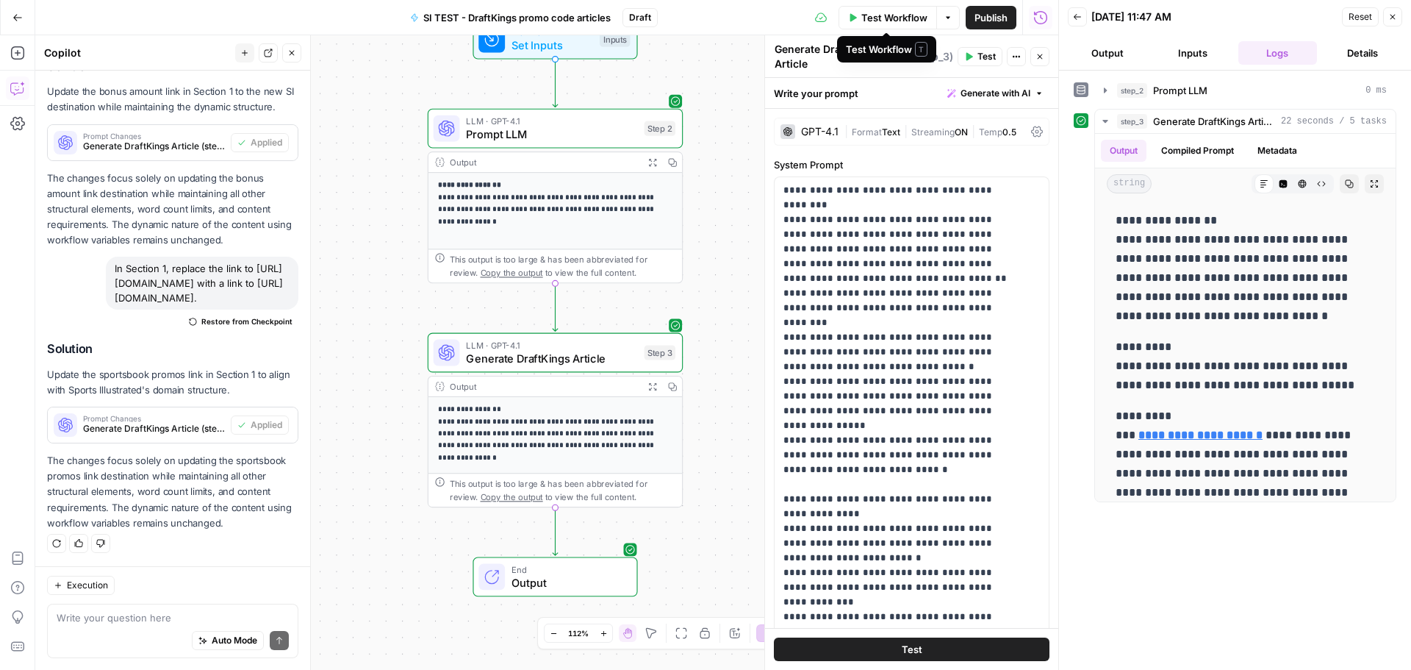
click at [890, 24] on span "Test Workflow" at bounding box center [894, 17] width 66 height 15
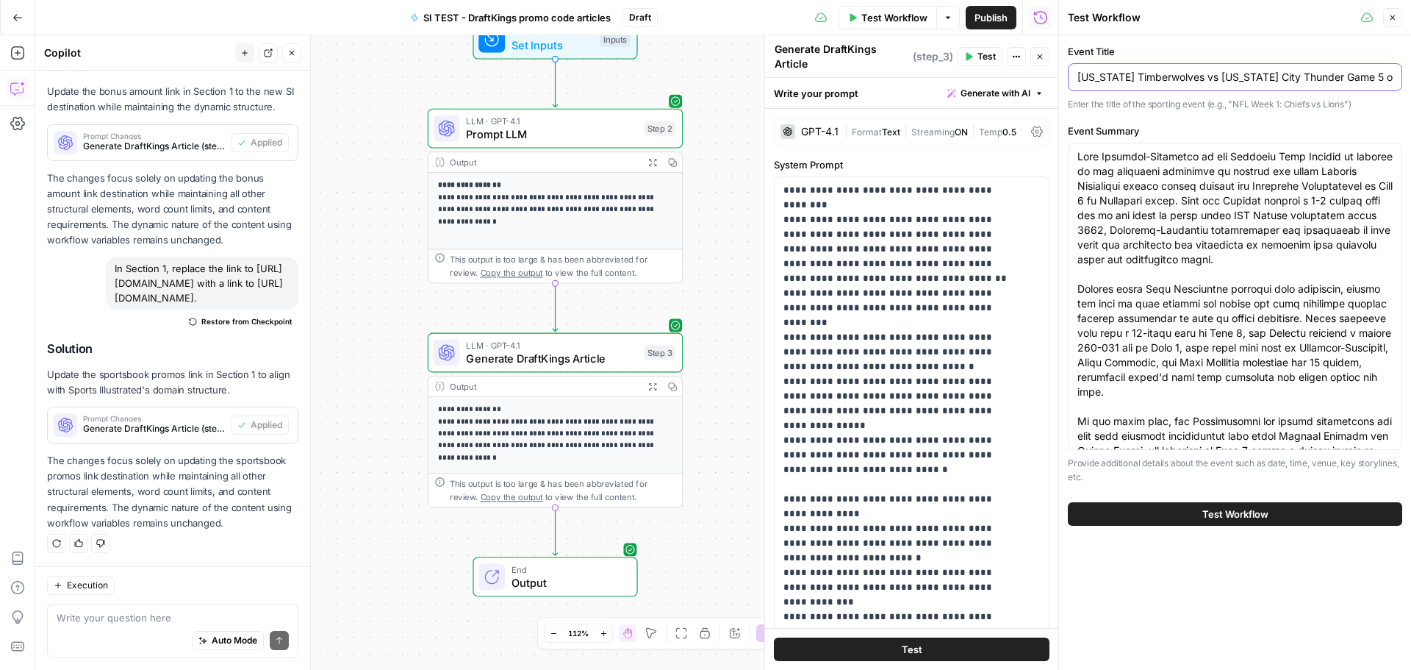
click at [1161, 79] on input "[US_STATE] Timberwolves vs [US_STATE] City Thunder Game 5 of the Western Confer…" at bounding box center [1234, 77] width 315 height 15
type input "NFL Week 1"
click at [1267, 509] on span "Test Workflow" at bounding box center [1235, 513] width 66 height 15
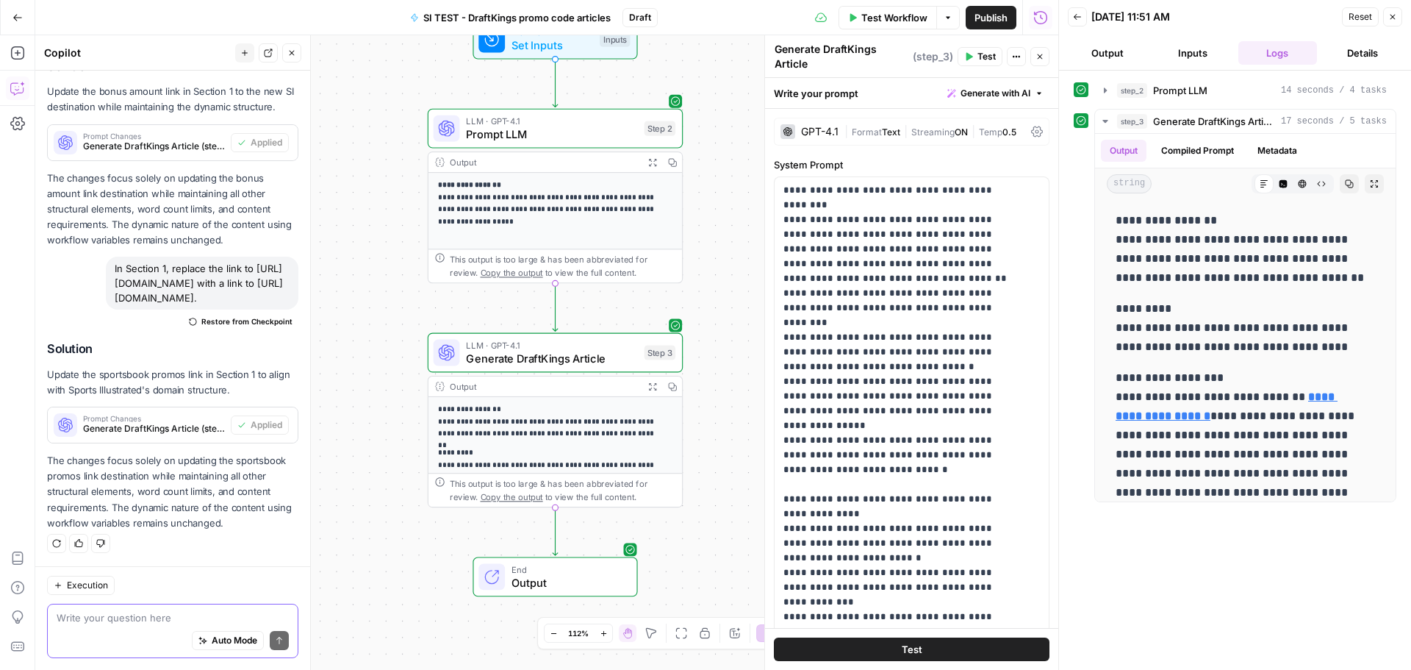
click at [78, 623] on textarea at bounding box center [173, 617] width 232 height 15
type textarea "Use title case for the Headline."
click at [270, 645] on button "Send" at bounding box center [279, 640] width 19 height 19
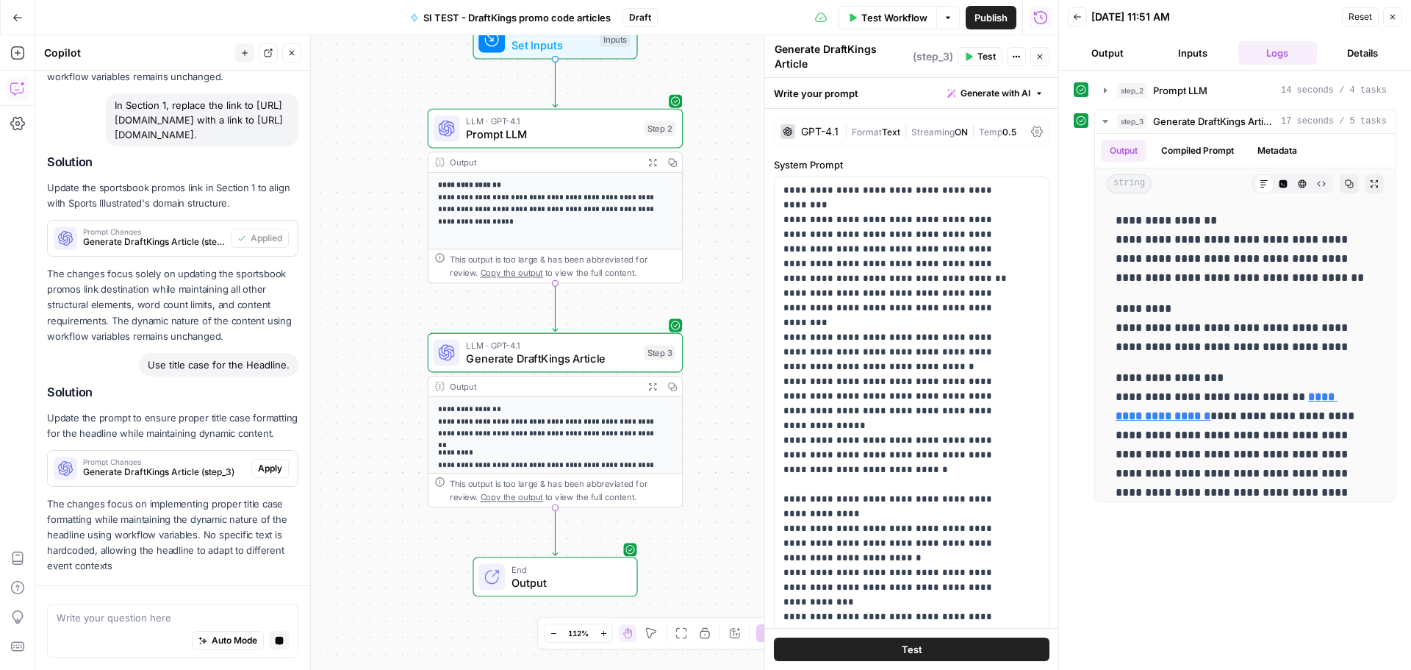
scroll to position [1365, 0]
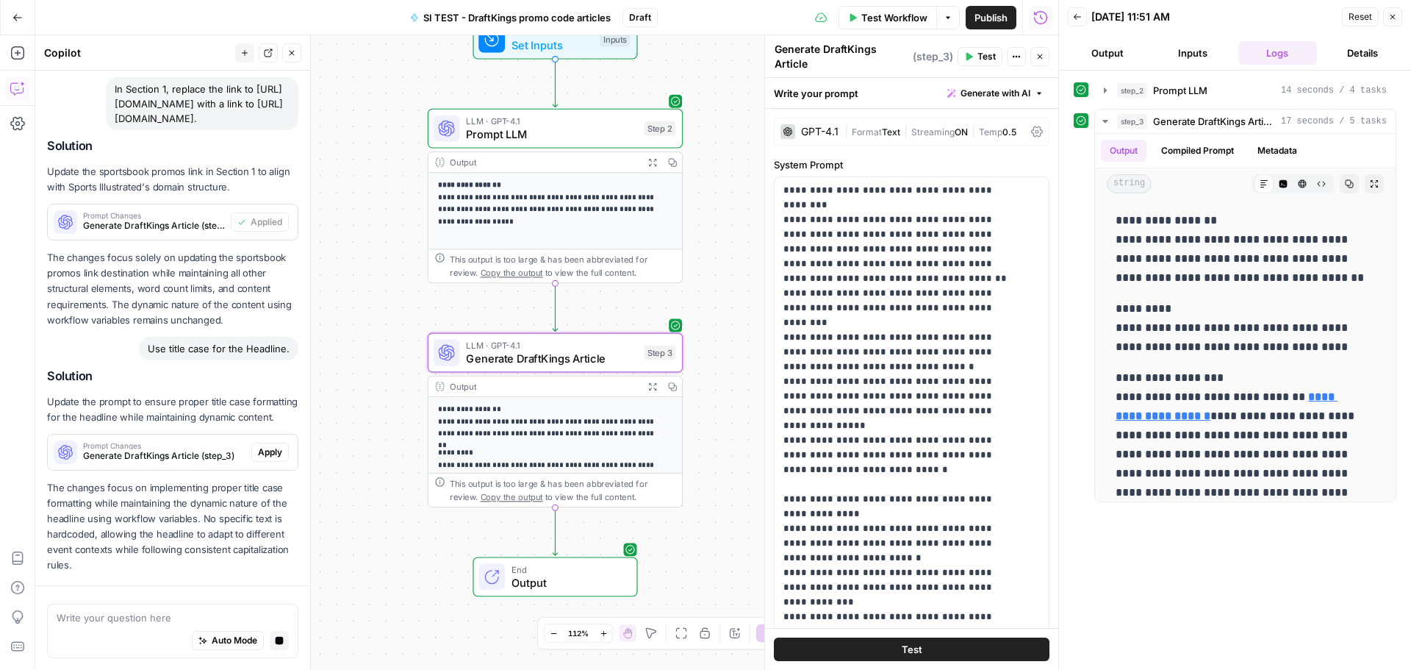
click at [262, 454] on span "Apply" at bounding box center [270, 451] width 24 height 13
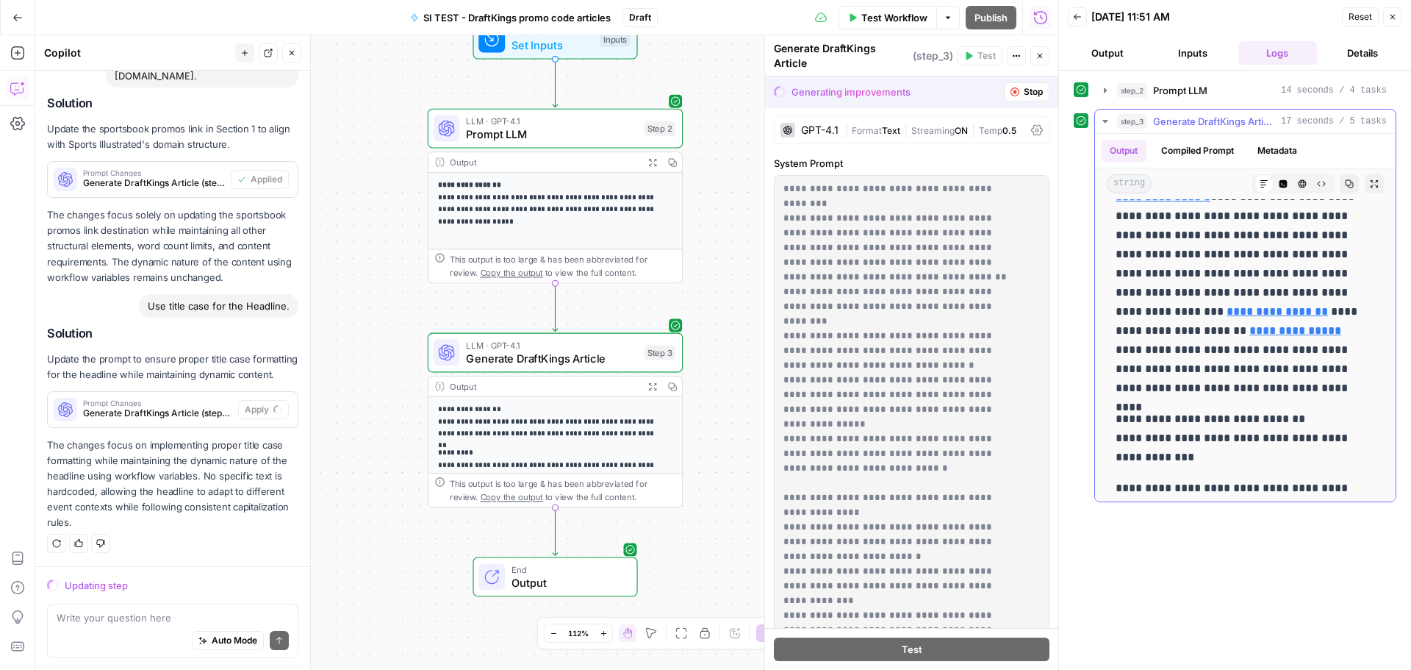
scroll to position [294, 0]
